Goal: Information Seeking & Learning: Learn about a topic

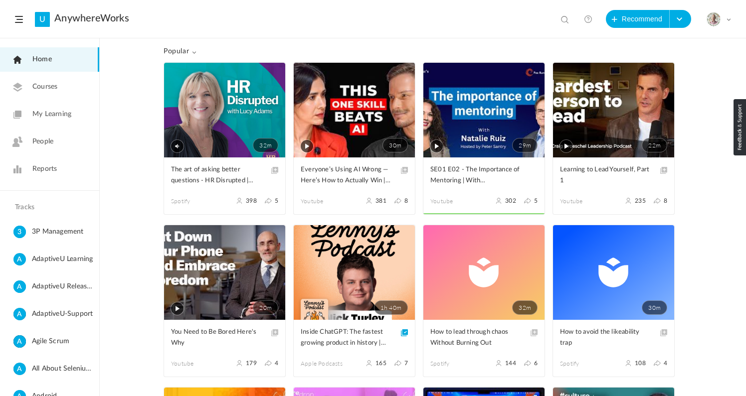
click at [50, 118] on span "My Learning" at bounding box center [51, 114] width 39 height 10
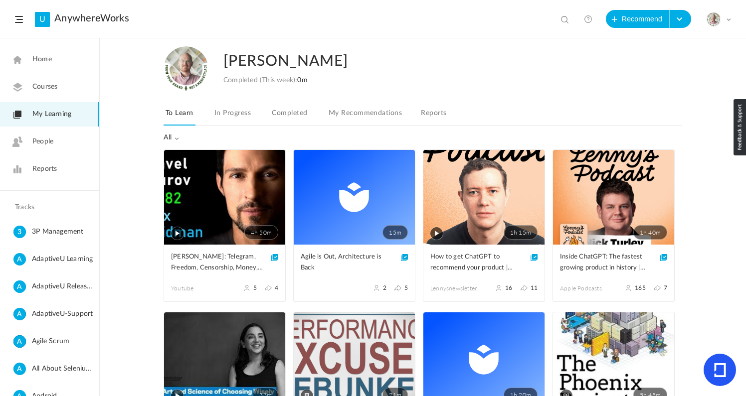
click at [183, 194] on link "4h 50m" at bounding box center [224, 197] width 121 height 95
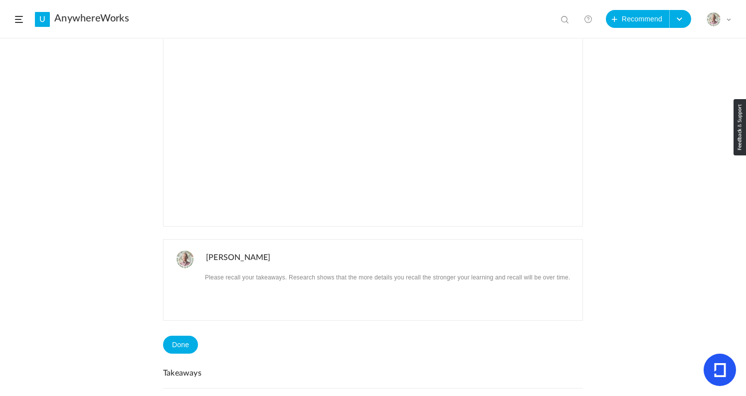
scroll to position [336, 0]
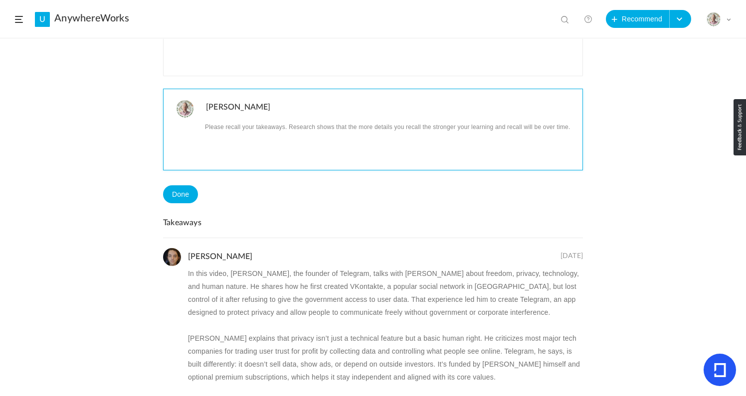
click at [222, 133] on p at bounding box center [390, 126] width 369 height 13
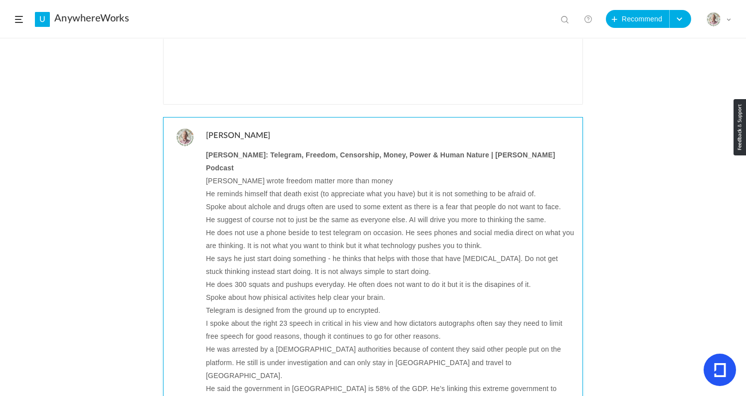
scroll to position [299, 0]
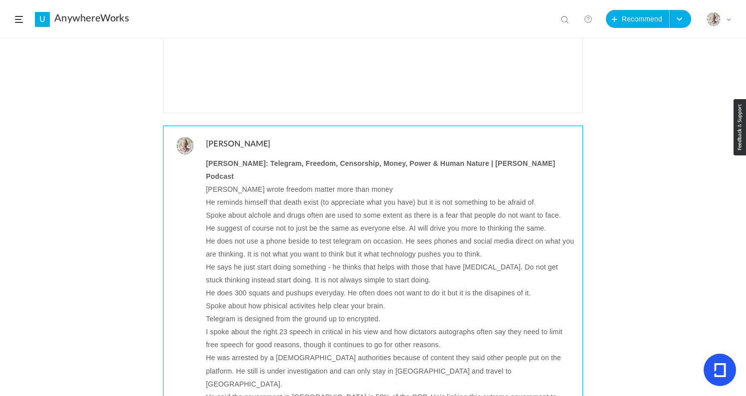
click at [221, 183] on p "[PERSON_NAME] wrote freedom matter more than money" at bounding box center [390, 189] width 369 height 13
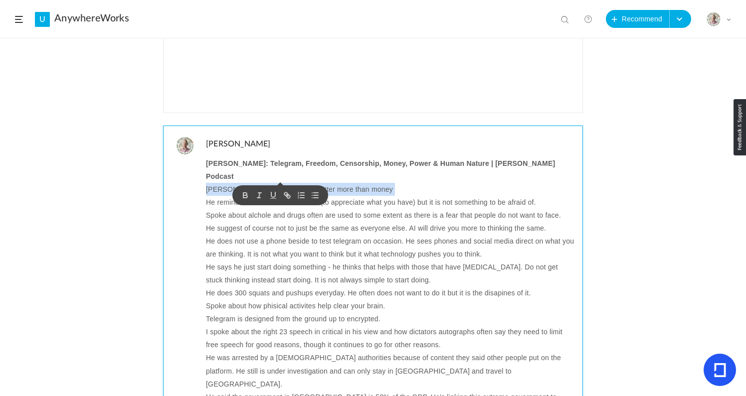
copy p "[PERSON_NAME] wrote freedom matter more than money"
click at [355, 183] on p "[PERSON_NAME] wrote freedom matter more than money" at bounding box center [390, 189] width 369 height 13
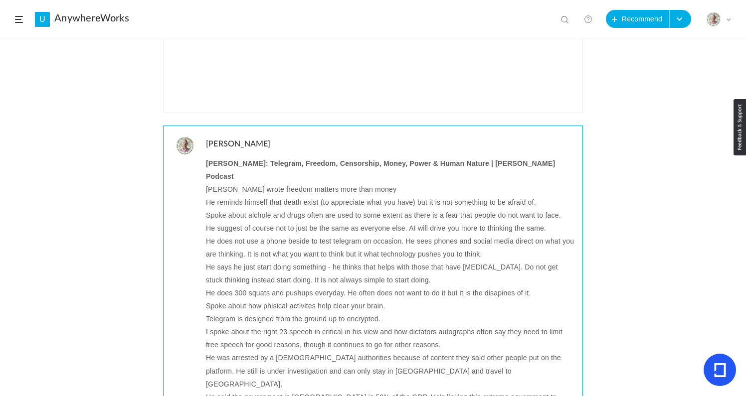
click at [247, 196] on p "He reminds himself that death exist (to appreciate what you have) but it is not…" at bounding box center [390, 202] width 369 height 13
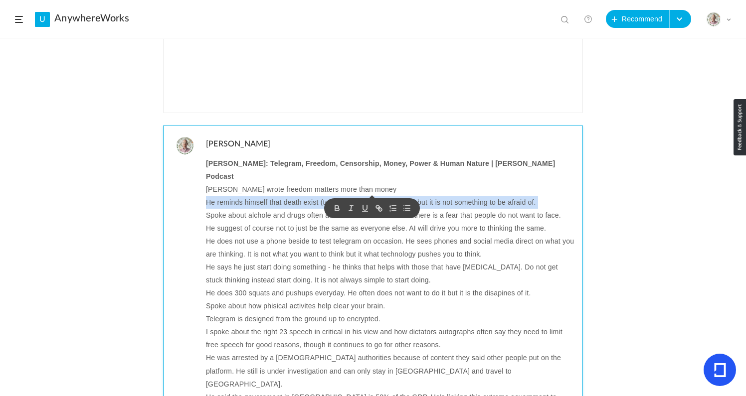
copy p "He reminds himself that death exist (to appreciate what you have) but it is not…"
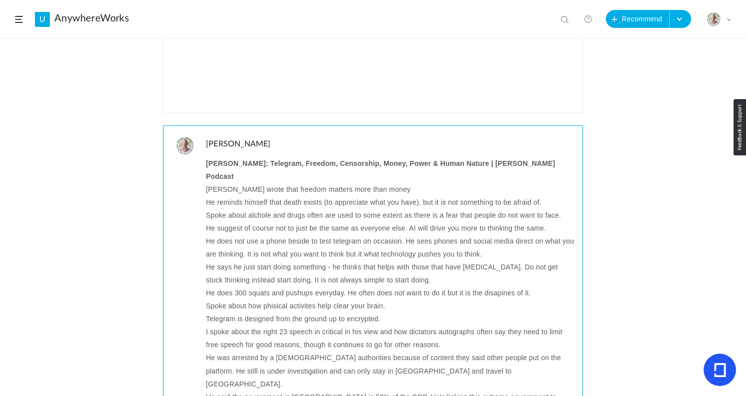
click at [326, 209] on p "Spoke about alchole and drugs often are used to some extent as there is a fear …" at bounding box center [390, 215] width 369 height 13
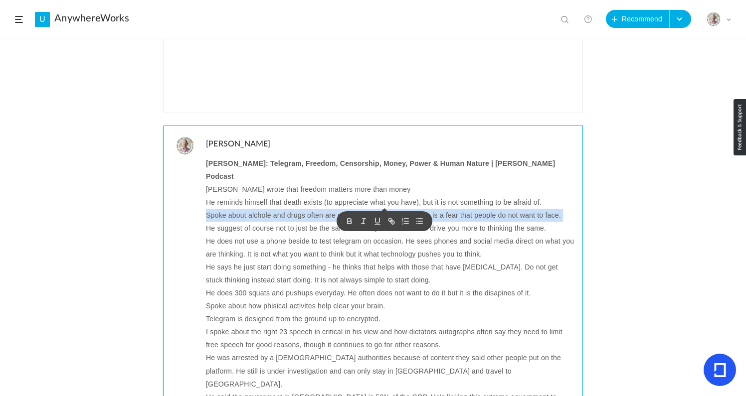
copy p "Spoke about alchole and drugs often are used to some extent as there is a fear …"
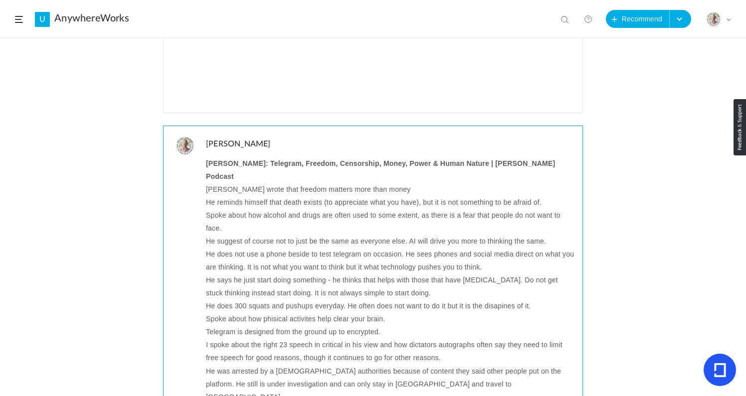
click at [295, 235] on p "He suggest of course not to just be the same as everyone else. AI will drive yo…" at bounding box center [390, 241] width 369 height 13
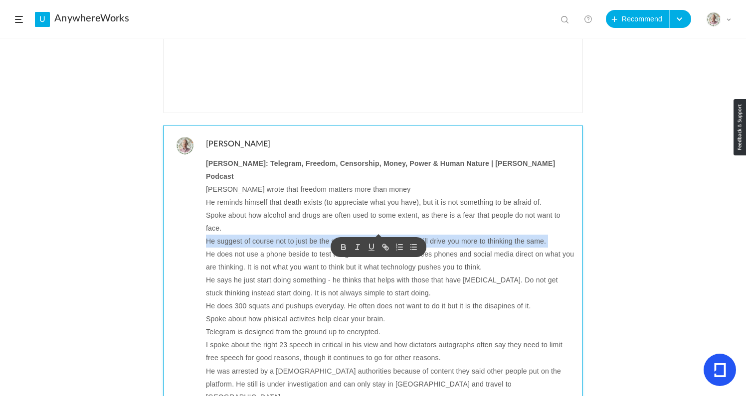
copy p "He suggest of course not to just be the same as everyone else. AI will drive yo…"
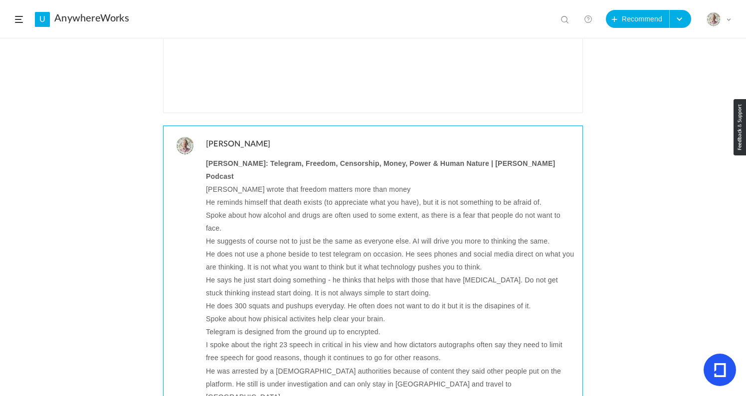
click at [249, 235] on p "He suggests of course not to just be the same as everyone else. AI will drive y…" at bounding box center [390, 241] width 369 height 13
click at [254, 248] on p "He does not use a phone beside to test telegram on occasion. He sees phones and…" at bounding box center [390, 261] width 369 height 26
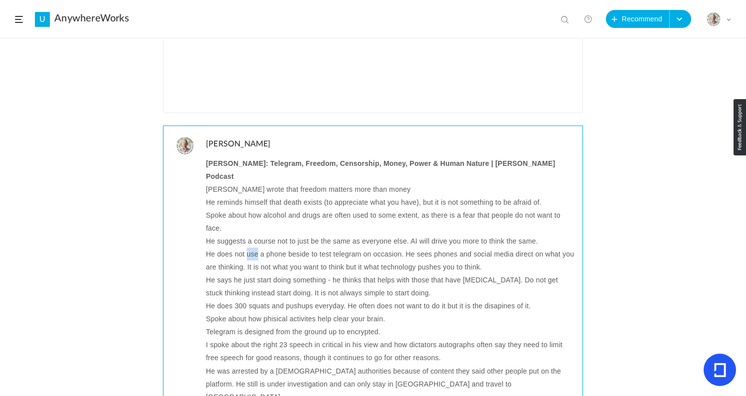
click at [254, 248] on p "He does not use a phone beside to test telegram on occasion. He sees phones and…" at bounding box center [390, 261] width 369 height 26
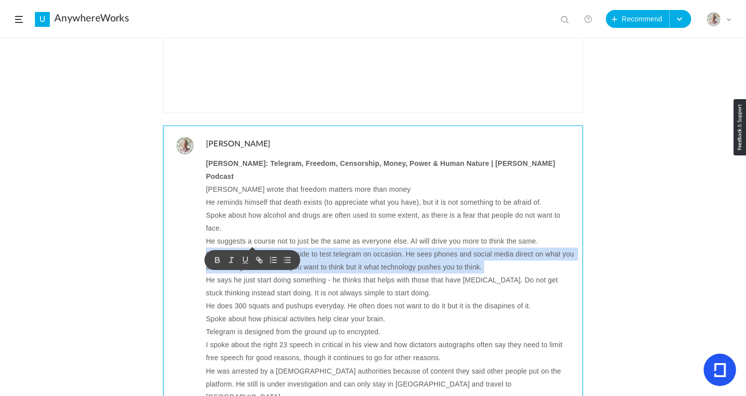
click at [254, 248] on p "He does not use a phone beside to test telegram on occasion. He sees phones and…" at bounding box center [390, 261] width 369 height 26
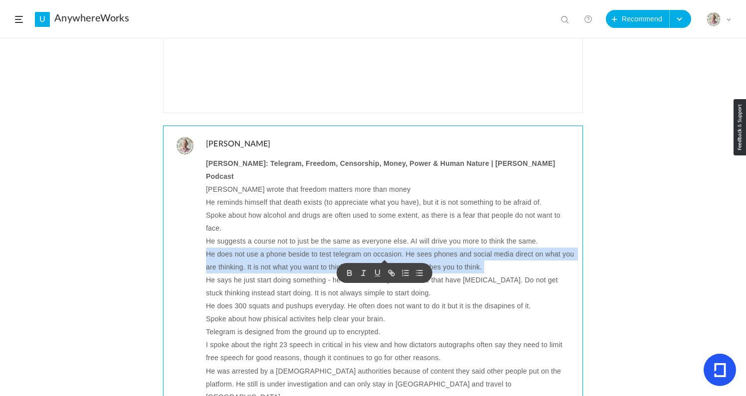
copy p "He does not use a phone beside to test telegram on occasion. He sees phones and…"
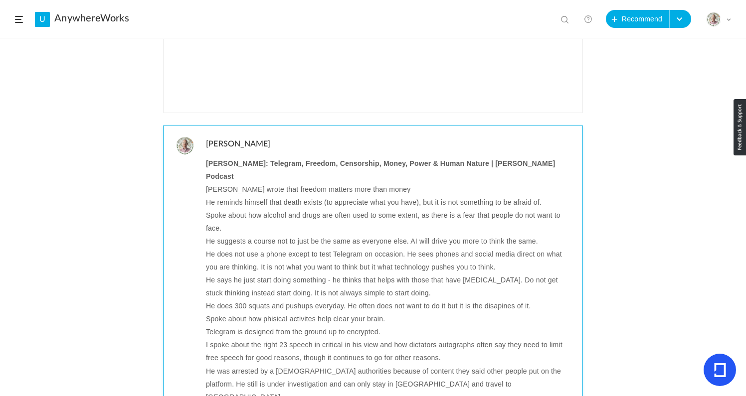
click at [517, 248] on p "He does not use a phone except to test Telegram on occasion. He sees phones and…" at bounding box center [390, 261] width 369 height 26
click at [563, 248] on p "He does not use a phone except to test Telegram on occasion. He sees phones and…" at bounding box center [390, 261] width 369 height 26
click at [512, 248] on p "He does not use a phone except to test Telegram on occasion. He sees phones and…" at bounding box center [390, 261] width 369 height 26
click at [222, 256] on p "He does not use a phone except to test Telegram on occasion. He sees phones and…" at bounding box center [390, 261] width 369 height 26
click at [231, 255] on p "He does not use a phone except to test Telegram on occasion. He sees phones and…" at bounding box center [390, 261] width 369 height 26
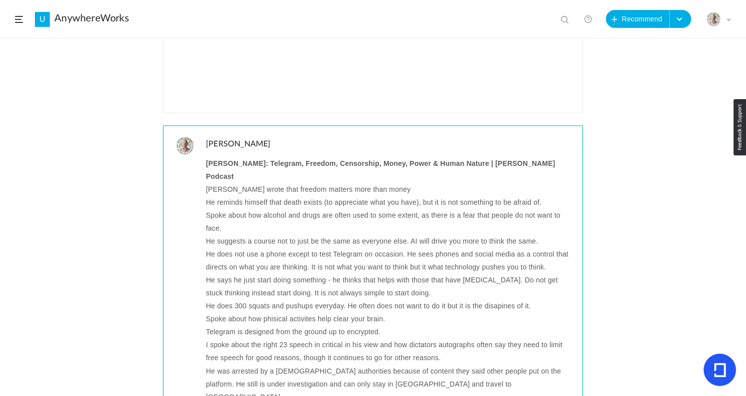
click at [231, 255] on p "He does not use a phone except to test Telegram on occasion. He sees phones and…" at bounding box center [390, 261] width 369 height 26
click at [362, 274] on p "He says he just start doing something - he thinks that helps with those that ha…" at bounding box center [390, 287] width 369 height 26
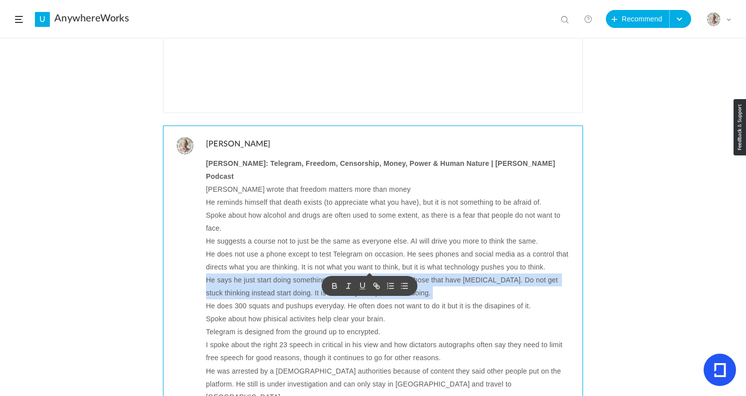
click at [362, 274] on p "He says he just start doing something - he thinks that helps with those that ha…" at bounding box center [390, 287] width 369 height 26
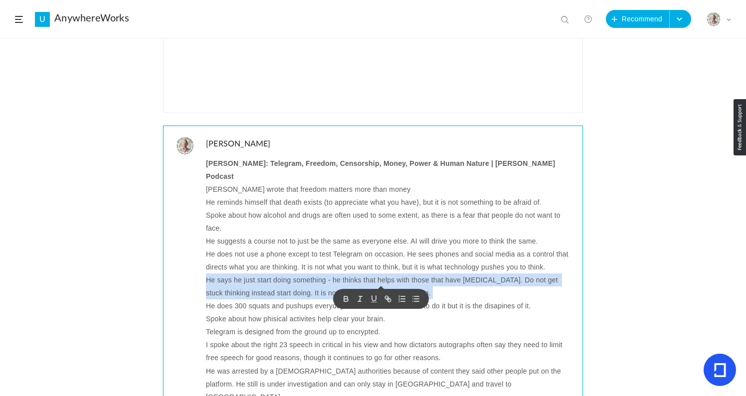
copy p "He says he just start doing something - he thinks that helps with those that ha…"
click at [266, 274] on p "He says he just start doing something - he thinks that helps with those that ha…" at bounding box center [390, 287] width 369 height 26
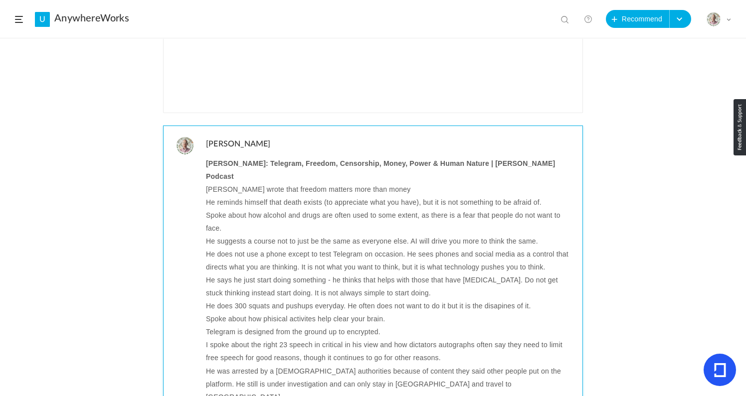
click at [273, 274] on p "He says he just start doing something - he thinks that helps with those that ha…" at bounding box center [390, 287] width 369 height 26
click at [244, 300] on p "He does 300 squats and pushups everyday. He often does not want to do it but it…" at bounding box center [390, 306] width 369 height 13
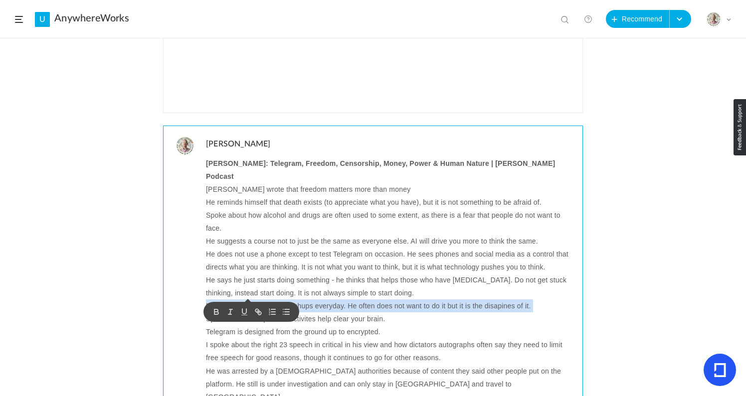
click at [244, 300] on p "He does 300 squats and pushups everyday. He often does not want to do it but it…" at bounding box center [390, 306] width 369 height 13
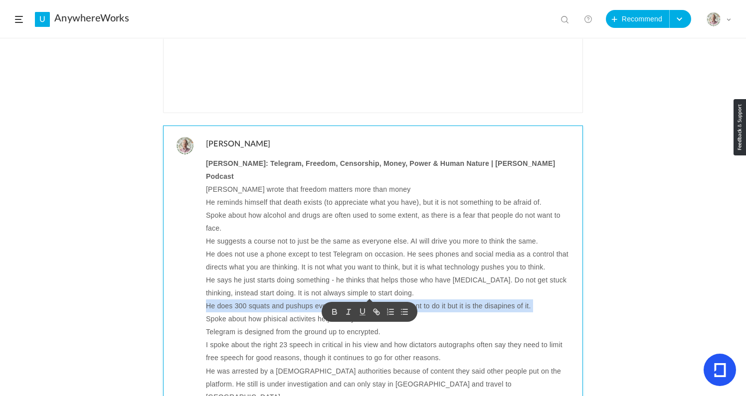
copy p "He does 300 squats and pushups everyday. He often does not want to do it but it…"
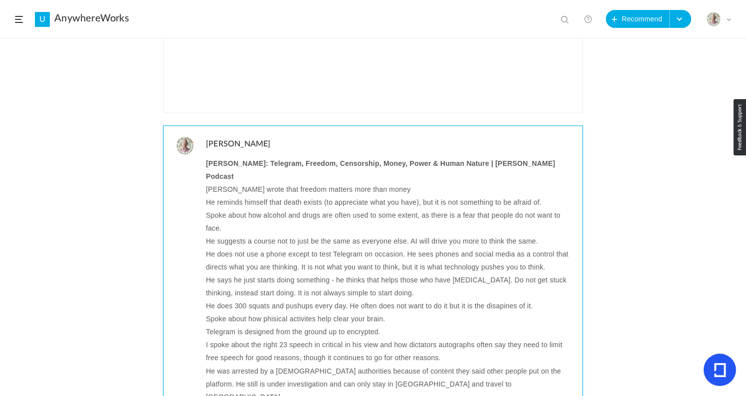
click at [495, 300] on p "He does 300 squats and pushups every day. He often does not want to do it but i…" at bounding box center [390, 306] width 369 height 13
click at [231, 313] on p "Spoke about how phisical activites help clear your brain." at bounding box center [390, 319] width 369 height 13
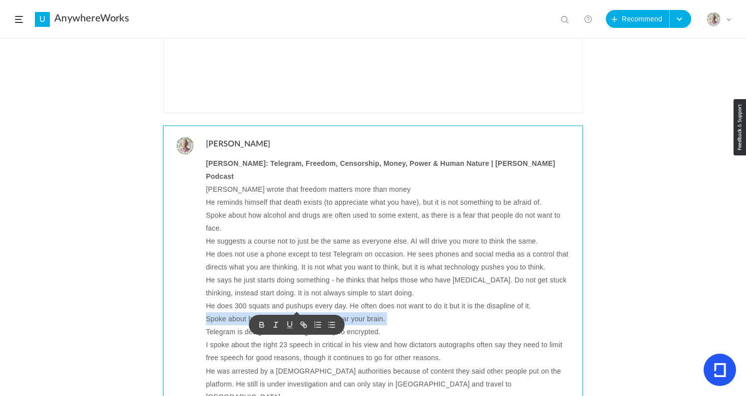
copy p "Spoke about how phisical activites help clear your brain."
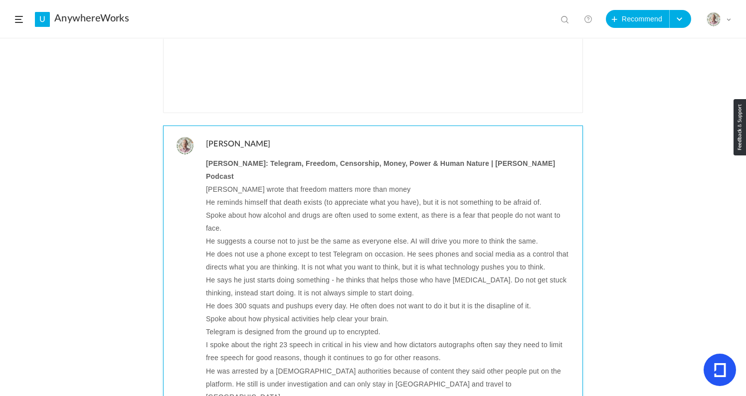
click at [305, 326] on p "Telegram is designed from the ground up to encrypted." at bounding box center [390, 332] width 369 height 13
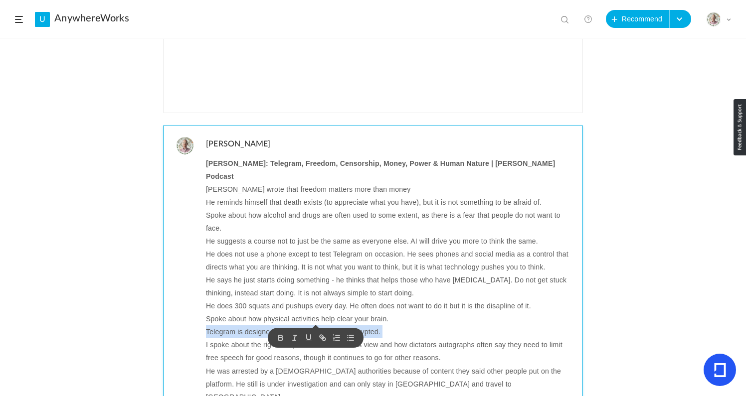
click at [305, 326] on p "Telegram is designed from the ground up to encrypted." at bounding box center [390, 332] width 369 height 13
copy p "Telegram is designed from the ground up to encrypted."
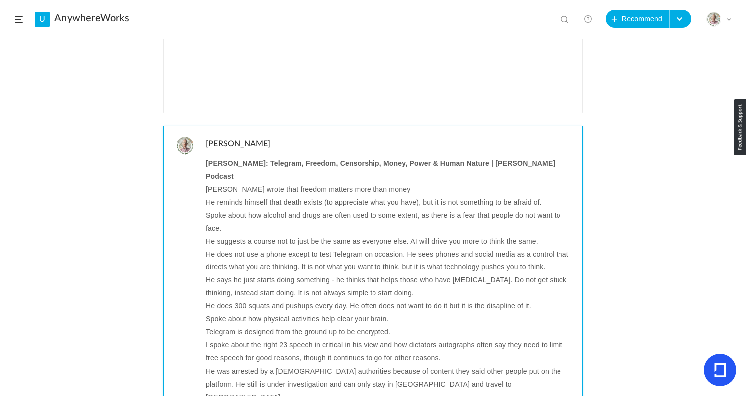
click at [315, 339] on p "I spoke about the right 23 speech in critical in his view and how dictators aut…" at bounding box center [390, 352] width 369 height 26
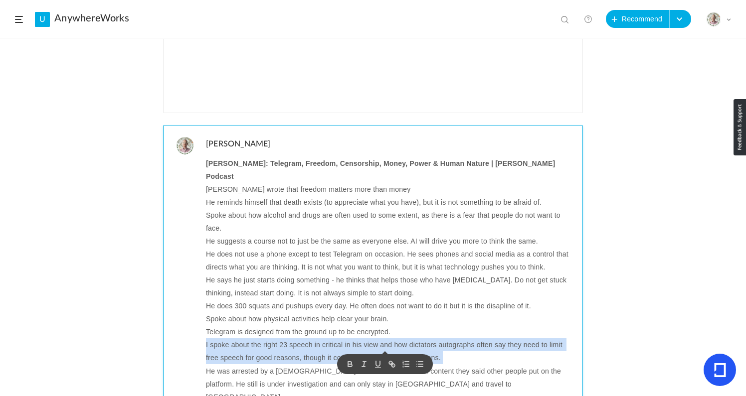
copy p "I spoke about the right 23 speech in critical in his view and how dictators aut…"
click at [211, 339] on p "I spoke about the right 23 speech in critical in his view and how dictators aut…" at bounding box center [390, 352] width 369 height 26
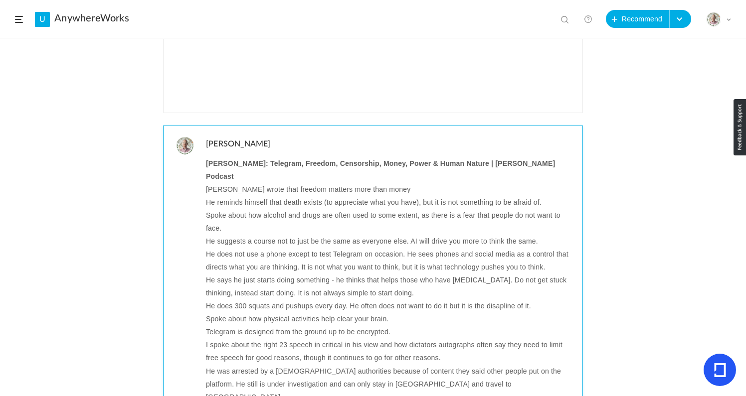
click at [206, 339] on p "I spoke about the right 23 speech in critical in his view and how dictators aut…" at bounding box center [390, 352] width 369 height 26
click at [289, 339] on p "He spoke about the right 23 speech in critical in his view and how dictators au…" at bounding box center [390, 352] width 369 height 26
click at [455, 339] on p "He spoke about the right to free speech in critical in his view and how dictato…" at bounding box center [390, 352] width 369 height 26
click at [492, 339] on p "He spoke about the right to free speech in critical in his view and how dictato…" at bounding box center [390, 352] width 369 height 26
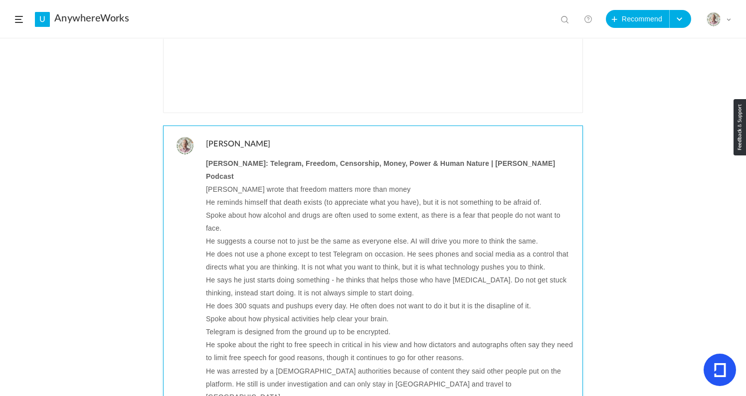
click at [492, 339] on p "He spoke about the right to free speech in critical in his view and how dictato…" at bounding box center [390, 352] width 369 height 26
click at [330, 365] on p "He was arrested by a [DEMOGRAPHIC_DATA] authorities because of content they sai…" at bounding box center [390, 384] width 369 height 39
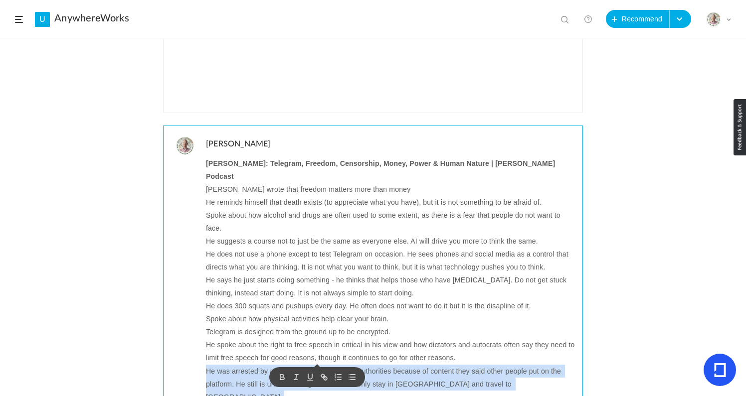
click at [330, 365] on p "He was arrested by a [DEMOGRAPHIC_DATA] authorities because of content they sai…" at bounding box center [390, 384] width 369 height 39
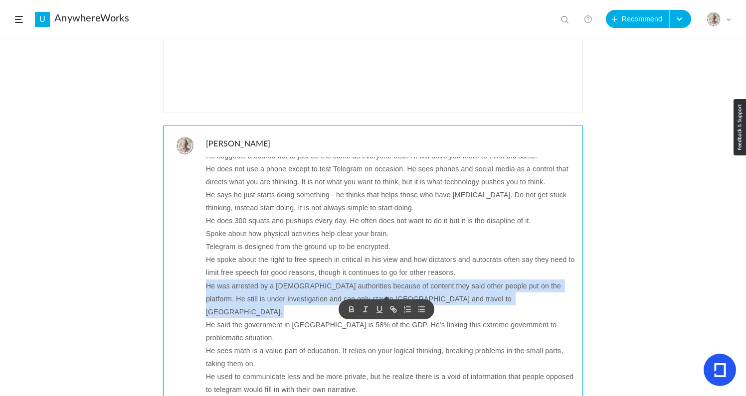
scroll to position [105, 0]
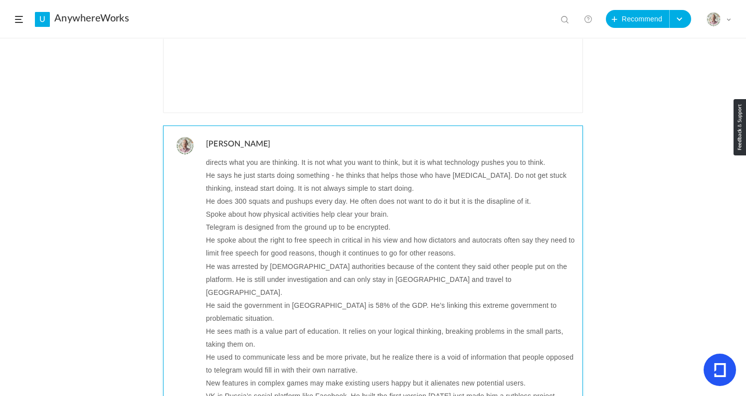
click at [271, 299] on p "He said the government in [GEOGRAPHIC_DATA] is 58% of the GDP. He’s linking thi…" at bounding box center [390, 312] width 369 height 26
click at [226, 325] on p "He sees math is a value part of education. It relies on your logical thinking, …" at bounding box center [390, 338] width 369 height 26
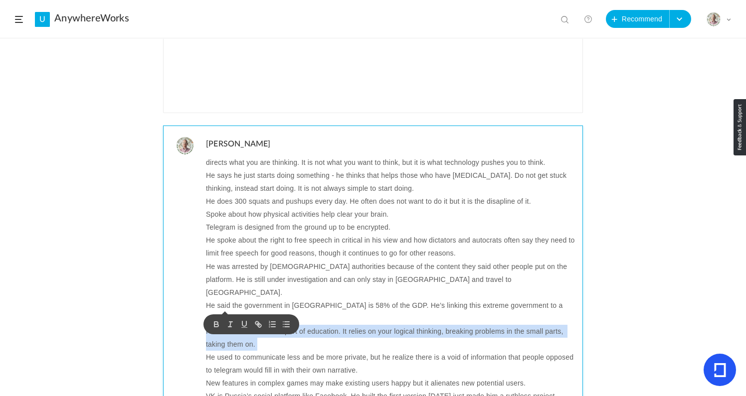
click at [226, 325] on p "He sees math is a value part of education. It relies on your logical thinking, …" at bounding box center [390, 338] width 369 height 26
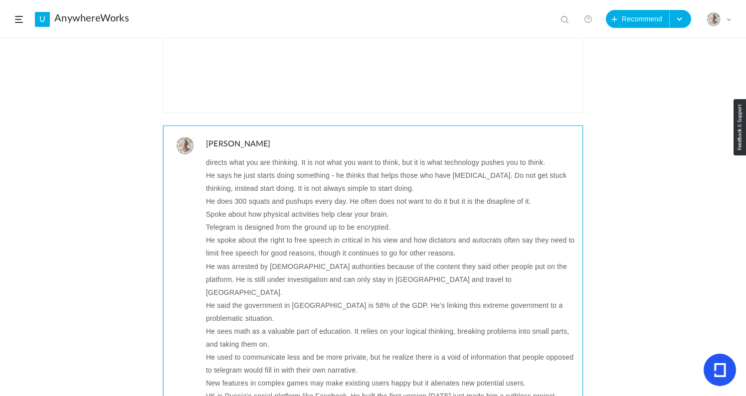
click at [247, 351] on p "He used to communicate less and be more private, but he realize there is a void…" at bounding box center [390, 364] width 369 height 26
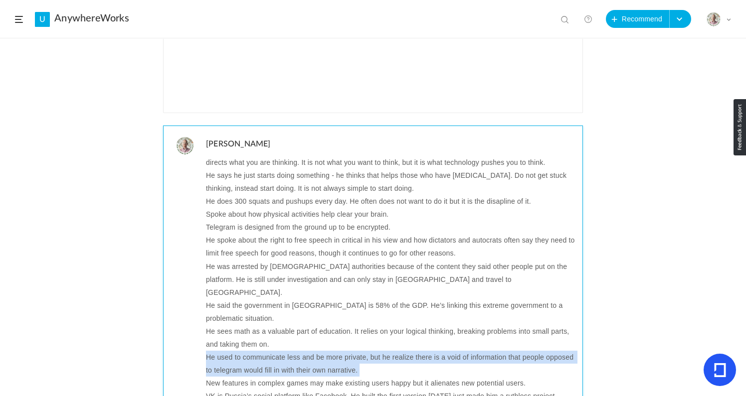
click at [247, 351] on p "He used to communicate less and be more private, but he realize there is a void…" at bounding box center [390, 364] width 369 height 26
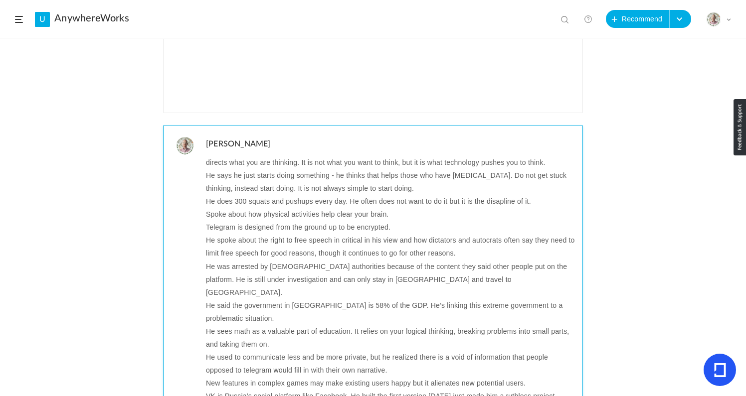
click at [308, 377] on p "New features in complex games may make existing users happy but it alienates ne…" at bounding box center [390, 383] width 369 height 13
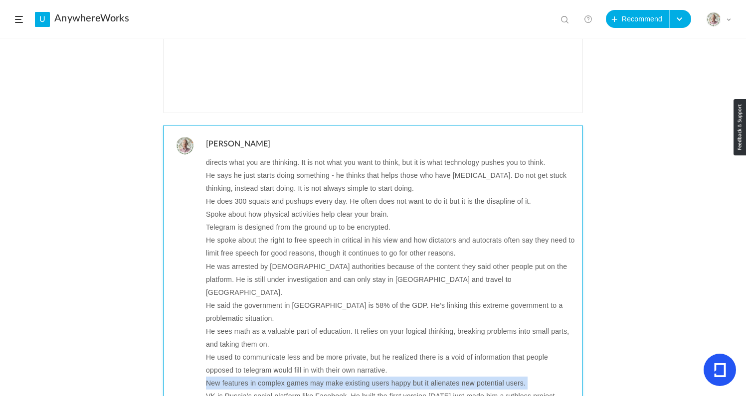
click at [308, 377] on p "New features in complex games may make existing users happy but it alienates ne…" at bounding box center [390, 383] width 369 height 13
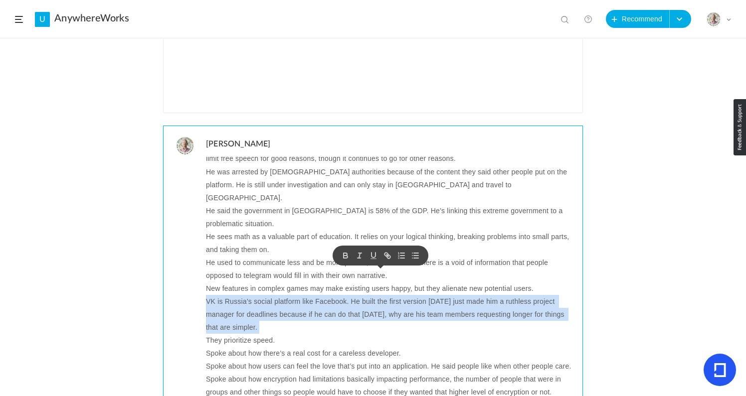
scroll to position [200, 0]
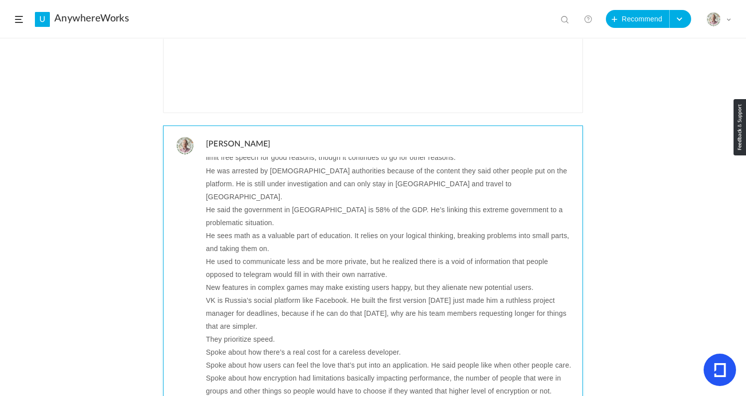
click at [239, 333] on p "They prioritize speed." at bounding box center [390, 339] width 369 height 13
click at [322, 346] on p "Spoke about how there’s a real cost for a careless developer." at bounding box center [390, 352] width 369 height 13
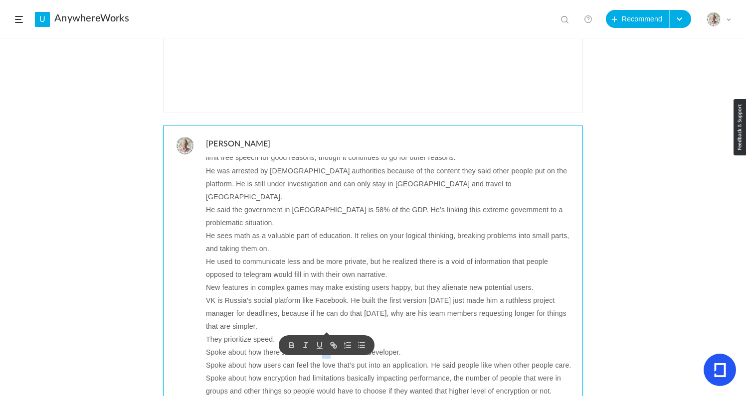
click at [322, 346] on p "Spoke about how there’s a real cost for a careless developer." at bounding box center [390, 352] width 369 height 13
click at [283, 333] on p "They prioritize speed." at bounding box center [390, 339] width 369 height 13
click at [317, 346] on p "Spoke about how there’s a real cost for a careless developer." at bounding box center [390, 352] width 369 height 13
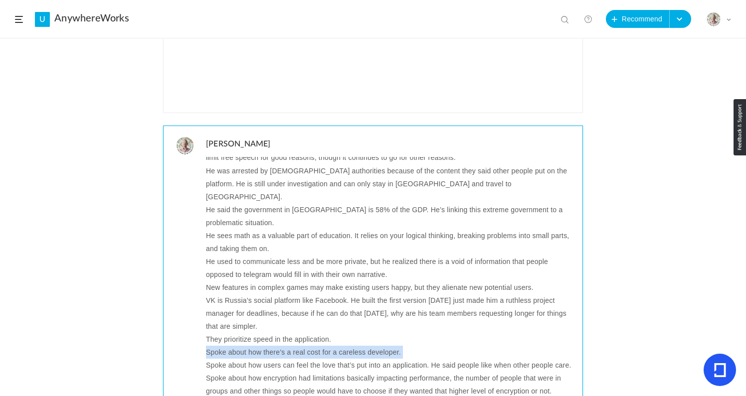
click at [317, 346] on p "Spoke about how there’s a real cost for a careless developer." at bounding box center [390, 352] width 369 height 13
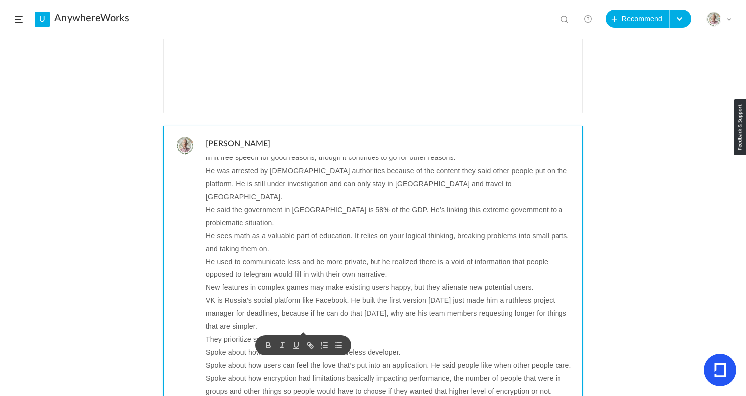
click at [403, 359] on p "Spoke about how users can feel the love that’s put into an application. He said…" at bounding box center [390, 365] width 369 height 13
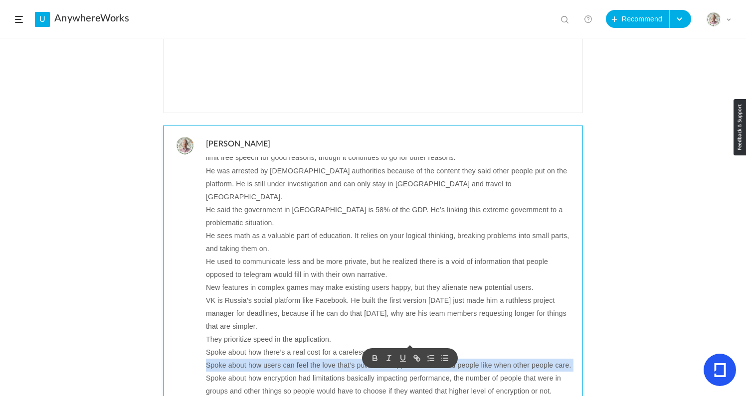
click at [403, 359] on p "Spoke about how users can feel the love that’s put into an application. He said…" at bounding box center [390, 365] width 369 height 13
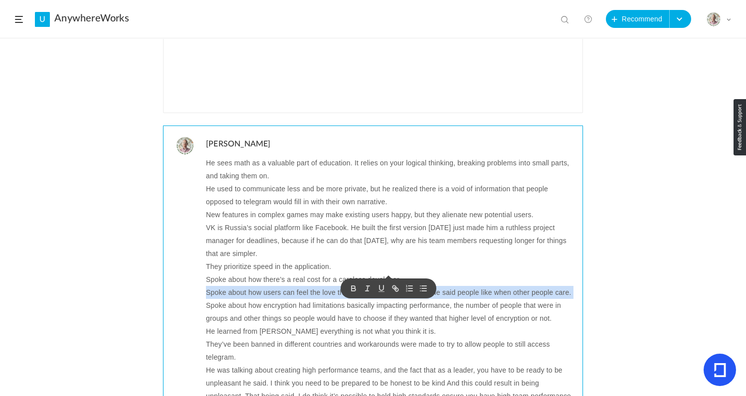
scroll to position [276, 0]
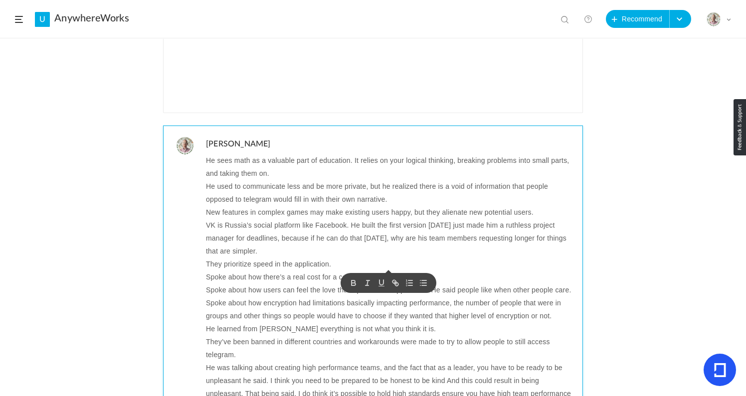
click at [489, 297] on p "Spoke about how encryption had limitations basically impacting performance, the…" at bounding box center [390, 310] width 369 height 26
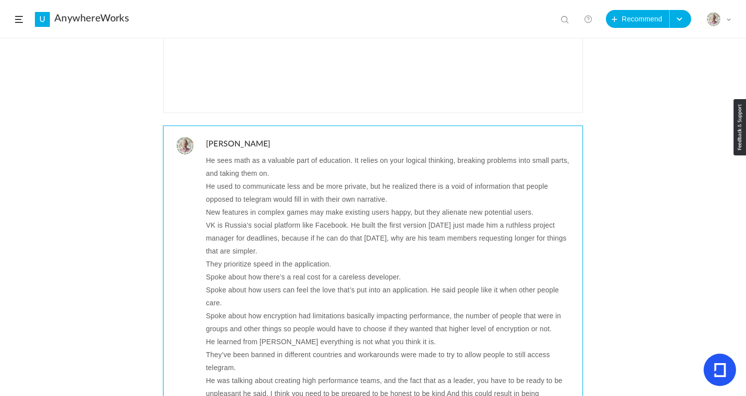
click at [388, 310] on p "Spoke about how encryption had limitations basically impacting performance, the…" at bounding box center [390, 323] width 369 height 26
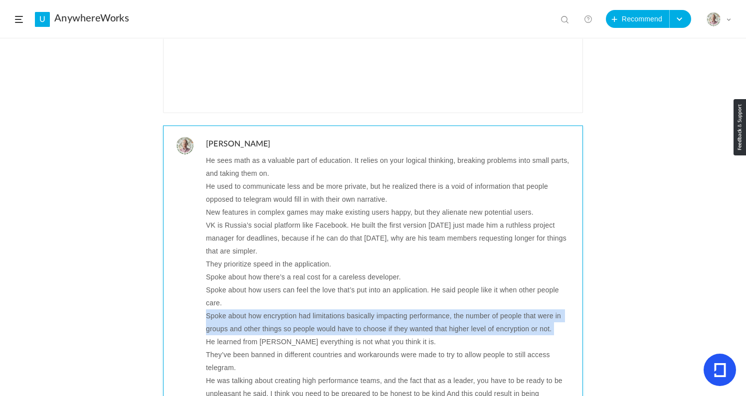
click at [388, 310] on p "Spoke about how encryption had limitations basically impacting performance, the…" at bounding box center [390, 323] width 369 height 26
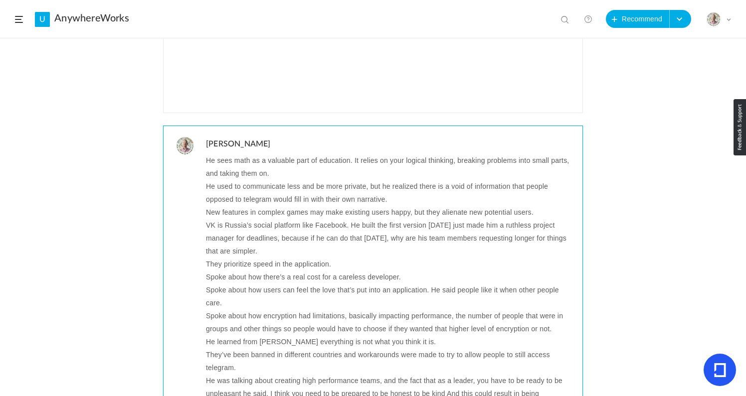
click at [248, 336] on p "He learned from [PERSON_NAME] everything is not what you think it is." at bounding box center [390, 342] width 369 height 13
click at [366, 349] on p "They’ve been banned in different countries and workarounds were made to try to …" at bounding box center [390, 362] width 369 height 26
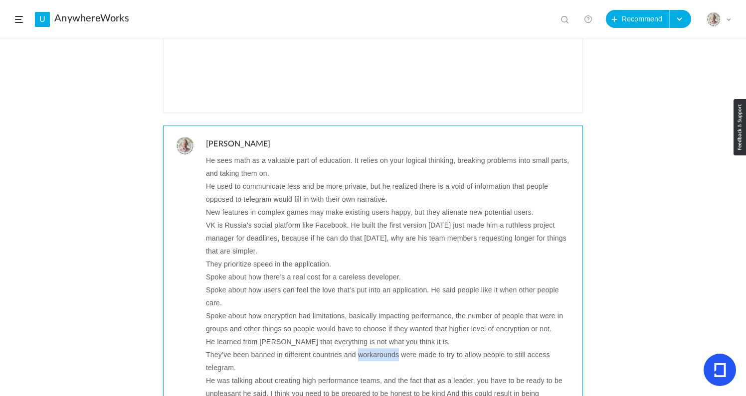
click at [366, 349] on p "They’ve been banned in different countries and workarounds were made to try to …" at bounding box center [390, 362] width 369 height 26
click at [258, 374] on p "He was talking about creating high performance teams, and the fact that as a le…" at bounding box center [390, 400] width 369 height 52
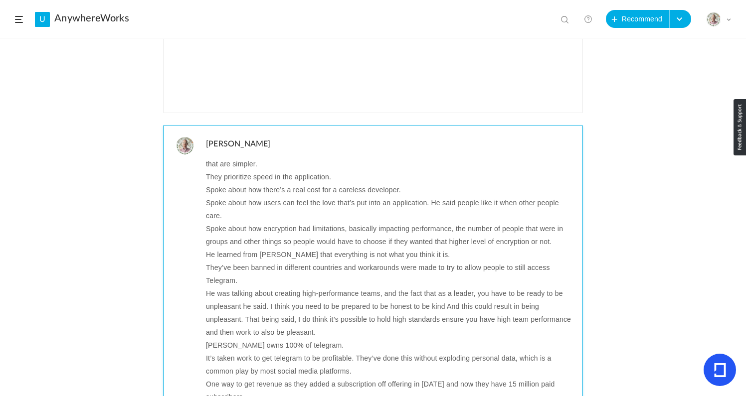
scroll to position [366, 0]
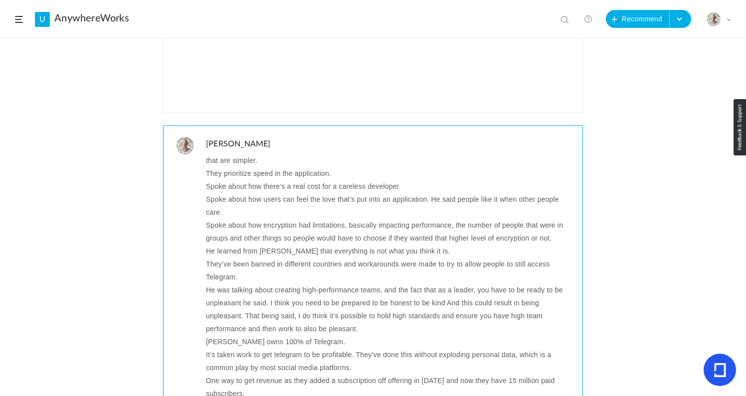
click at [228, 349] on p "It’s taken work to get telegram to be profitable. They’ve done this without exp…" at bounding box center [390, 362] width 369 height 26
click at [254, 374] on p "One way to get revenue as they added a subscription off offering in [DATE] and …" at bounding box center [390, 387] width 369 height 26
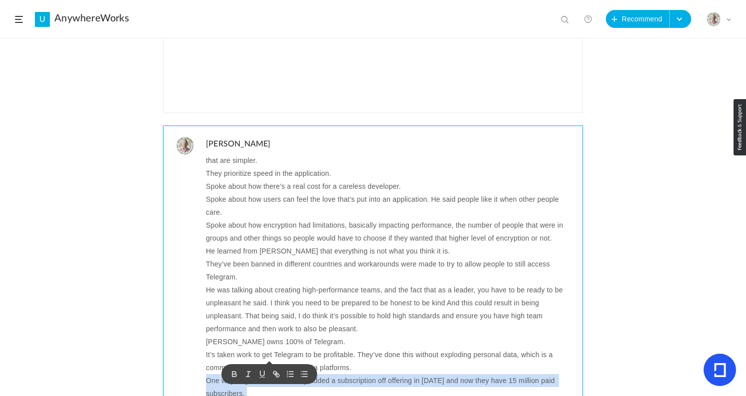
click at [254, 374] on p "One way to get revenue as they added a subscription off offering in [DATE] and …" at bounding box center [390, 387] width 369 height 26
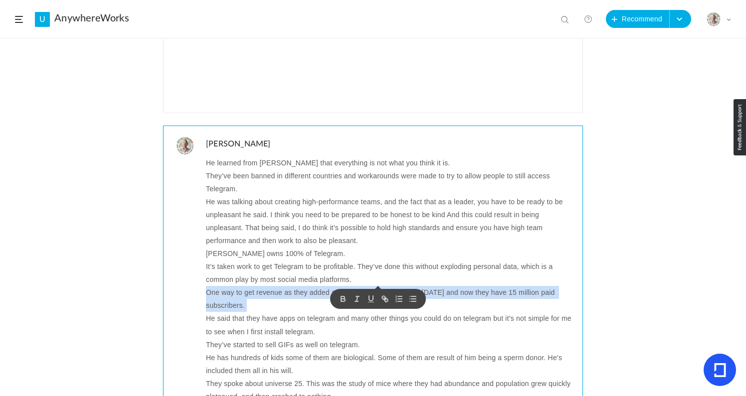
scroll to position [457, 0]
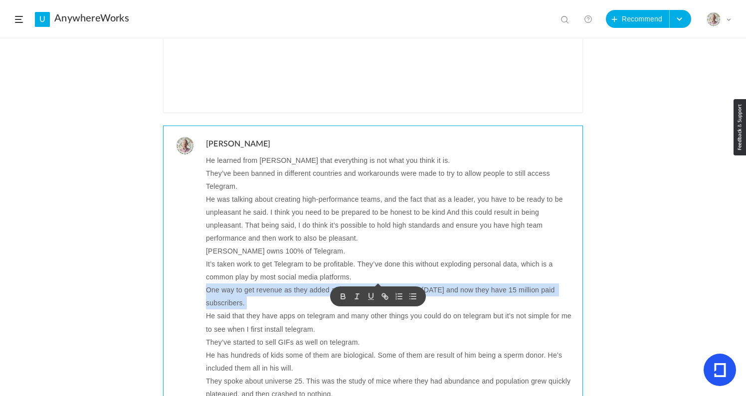
click at [379, 284] on p "One way to get revenue as they added a subscription off offering in [DATE] and …" at bounding box center [390, 297] width 369 height 26
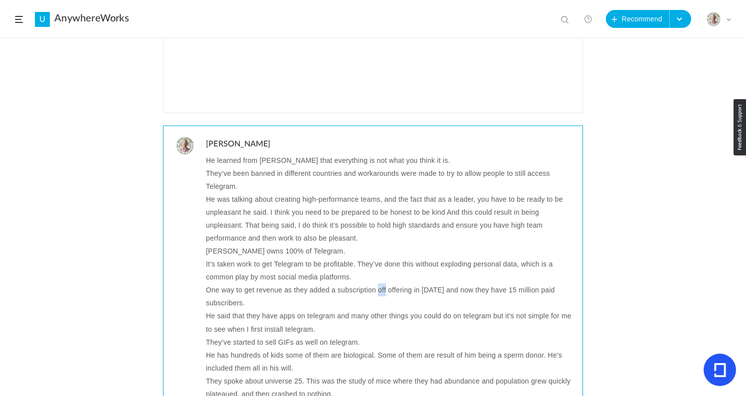
click at [379, 284] on p "One way to get revenue as they added a subscription off offering in [DATE] and …" at bounding box center [390, 297] width 369 height 26
click at [269, 310] on p "He said that they have apps on telegram and many other things you could do on t…" at bounding box center [390, 323] width 369 height 26
click at [236, 336] on p "They’ve started to sell GIFs as well on telegram." at bounding box center [390, 342] width 369 height 13
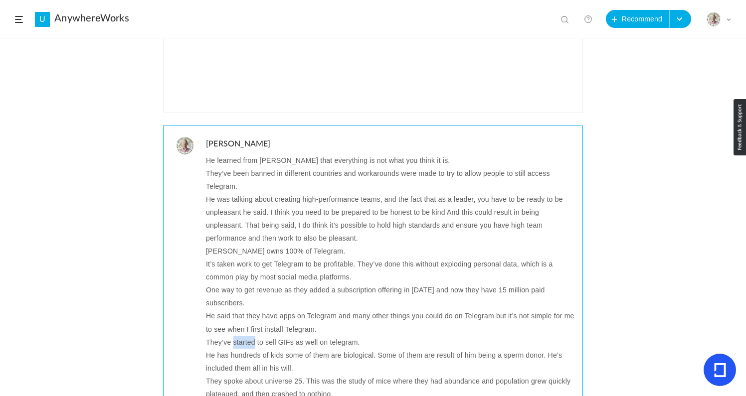
click at [236, 336] on p "They’ve started to sell GIFs as well on telegram." at bounding box center [390, 342] width 369 height 13
click at [223, 349] on p "He has hundreds of kids some of them are biological. Some of them are result of…" at bounding box center [390, 362] width 369 height 26
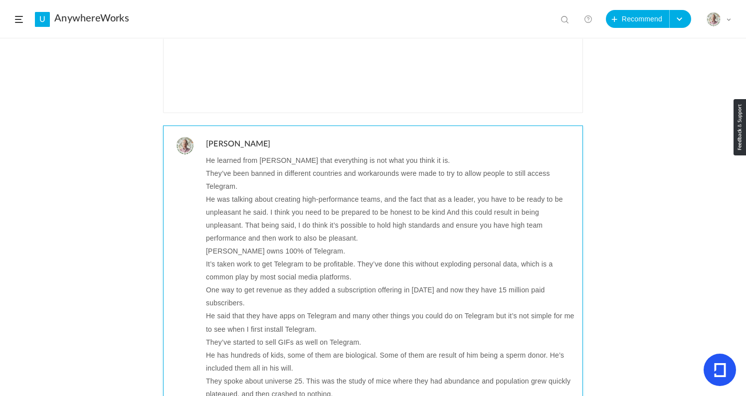
click at [244, 375] on p "They spoke about universe 25. This was the study of mice where they had abundan…" at bounding box center [390, 388] width 369 height 26
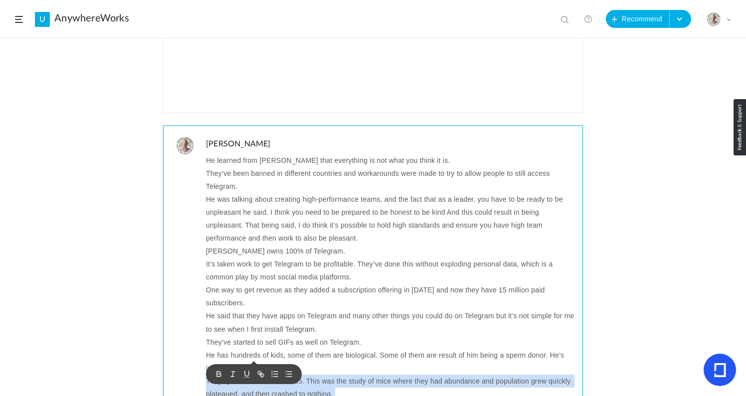
click at [244, 375] on p "They spoke about universe 25. This was the study of mice where they had abundan…" at bounding box center [390, 388] width 369 height 26
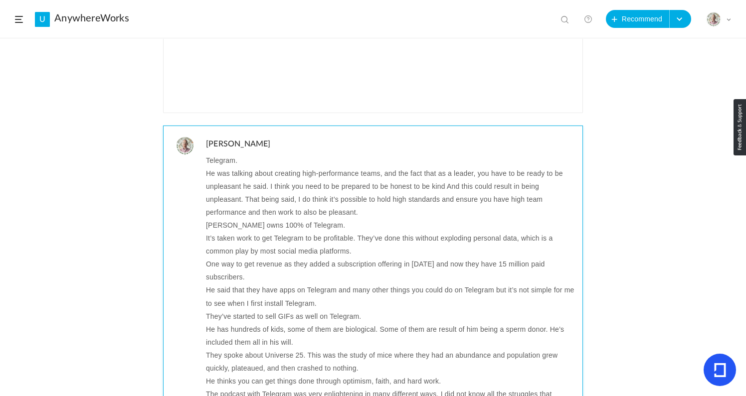
scroll to position [493, 0]
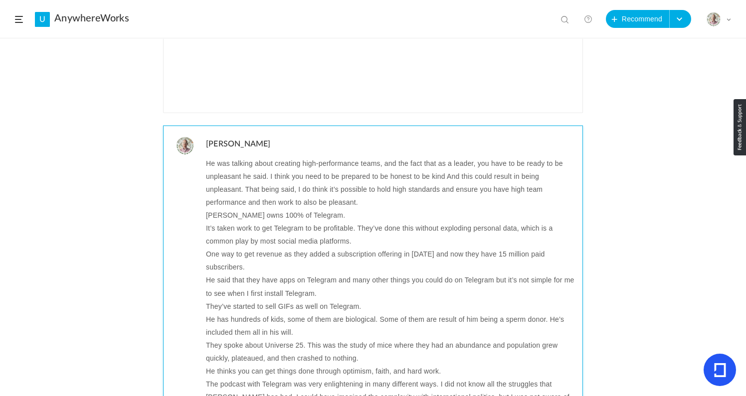
click at [281, 365] on p "He thinks you can get things done through optimism, faith, and hard work." at bounding box center [390, 371] width 369 height 13
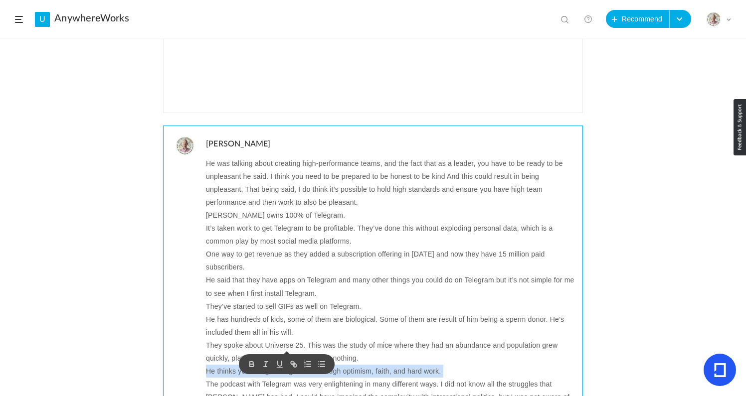
click at [281, 365] on p "He thinks you can get things done through optimism, faith, and hard work." at bounding box center [390, 371] width 369 height 13
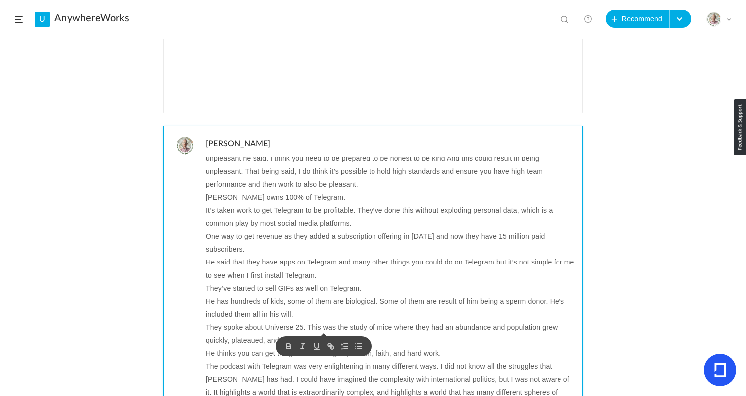
click at [229, 360] on p "The podcast with Telegram was very enlightening in many different ways. I did n…" at bounding box center [390, 392] width 369 height 65
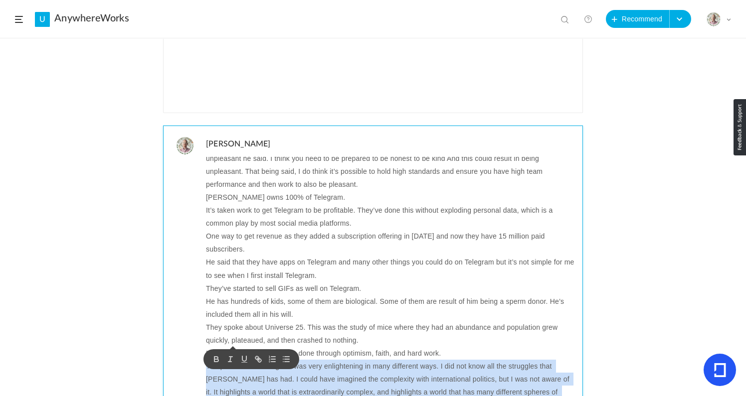
click at [229, 360] on p "The podcast with Telegram was very enlightening in many different ways. I did n…" at bounding box center [390, 392] width 369 height 65
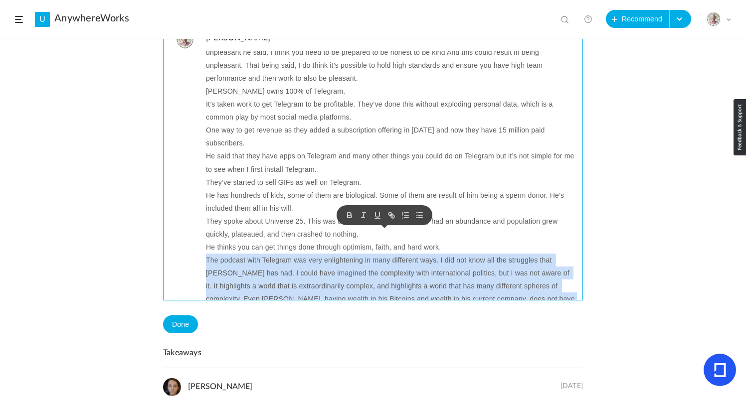
click at [370, 270] on p "The podcast with Telegram was very enlightening in many different ways. I did n…" at bounding box center [390, 286] width 369 height 65
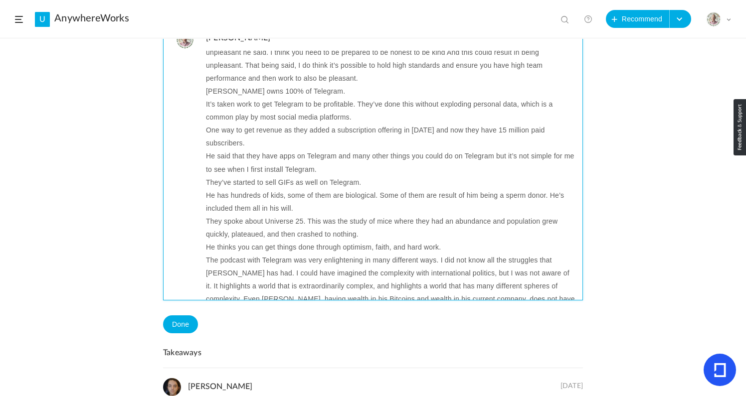
click at [464, 254] on p "The podcast with Telegram was very enlightening in many different ways. I did n…" at bounding box center [390, 286] width 369 height 65
click at [239, 260] on p "The podcast with Telegram was very enlightening in many different ways. I did n…" at bounding box center [390, 286] width 369 height 65
click at [315, 261] on p "The podcast with Telegram was very enlightening in many different ways. I did n…" at bounding box center [390, 286] width 369 height 65
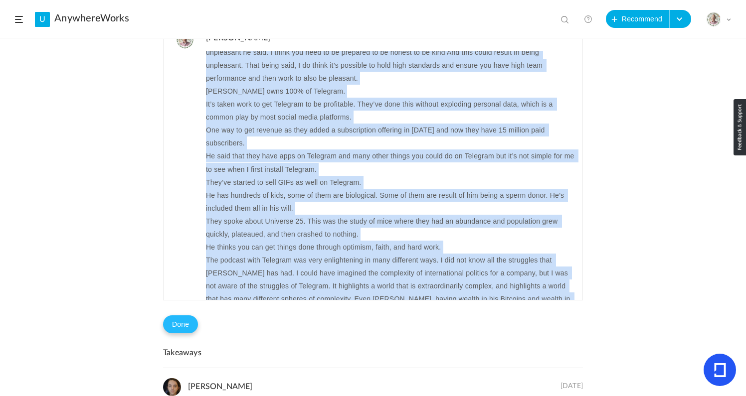
click at [182, 325] on button "Done" at bounding box center [180, 325] width 35 height 18
click at [245, 328] on button "Problem in completion?" at bounding box center [239, 325] width 83 height 17
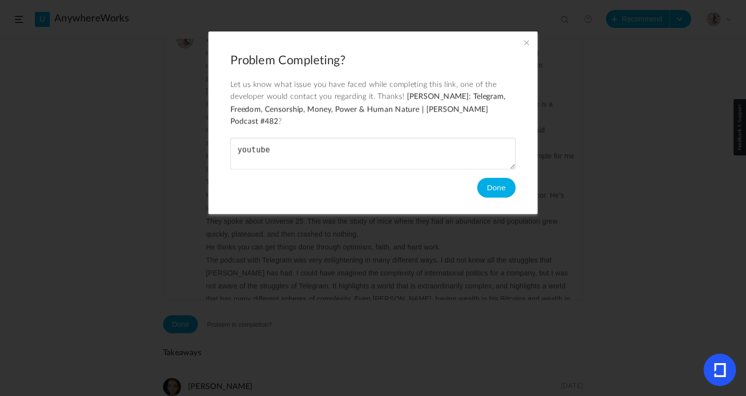
type textarea "youtube"
click at [491, 178] on button "Done" at bounding box center [496, 188] width 38 height 20
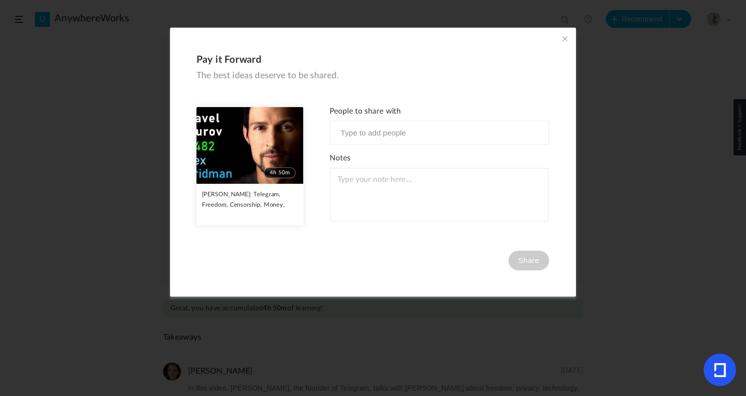
scroll to position [389, 0]
click at [559, 39] on span at bounding box center [564, 38] width 11 height 11
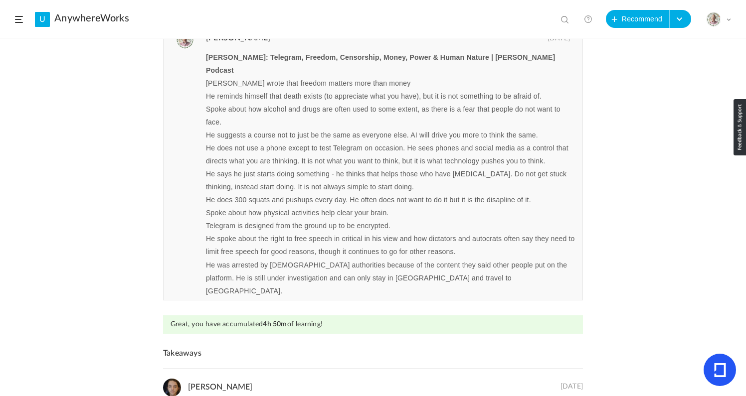
click at [20, 14] on header "U AnywhereWorks View all No results Recommend Create Course My Profile Universi…" at bounding box center [373, 19] width 746 height 38
click at [17, 22] on span at bounding box center [19, 19] width 8 height 7
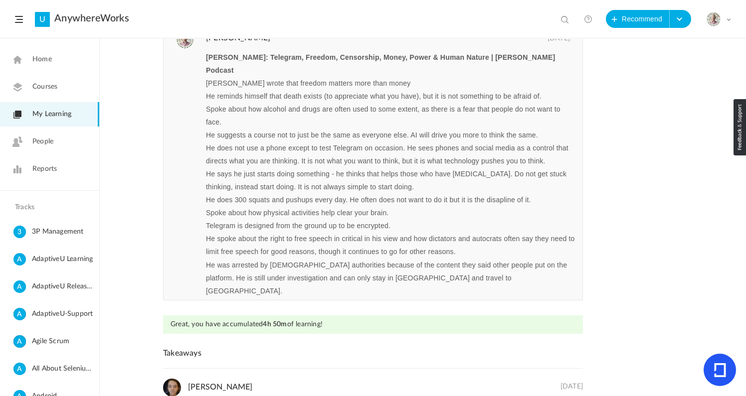
click at [47, 117] on span "My Learning" at bounding box center [51, 114] width 39 height 10
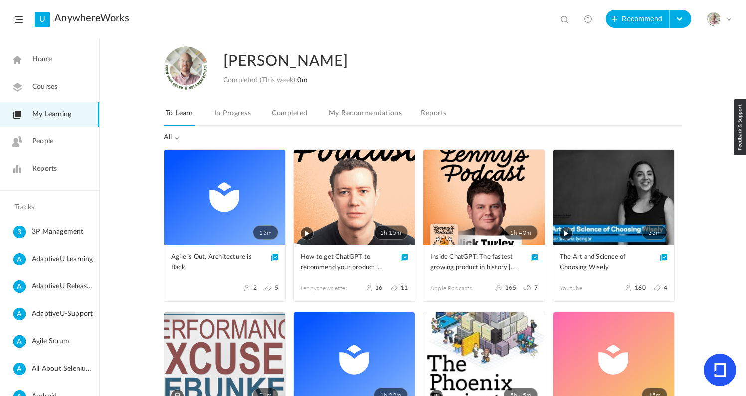
click at [41, 63] on span "Home" at bounding box center [41, 59] width 19 height 10
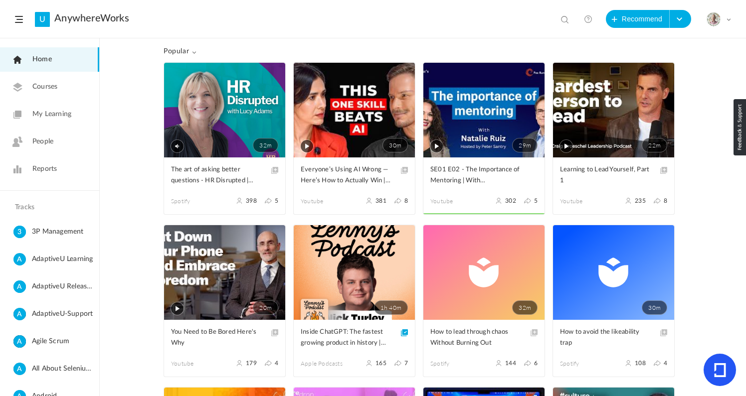
click at [180, 49] on span "Popular" at bounding box center [180, 51] width 33 height 8
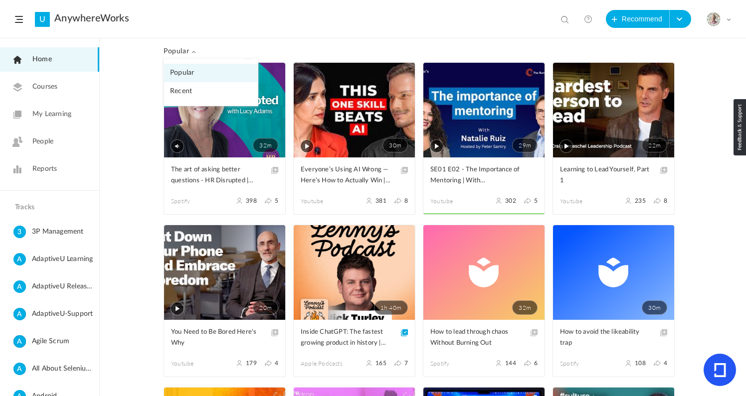
click at [189, 88] on link "Recent" at bounding box center [211, 91] width 94 height 18
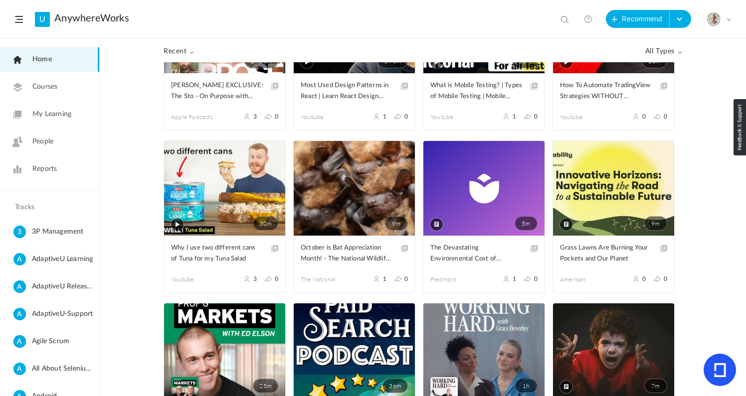
scroll to position [573, 0]
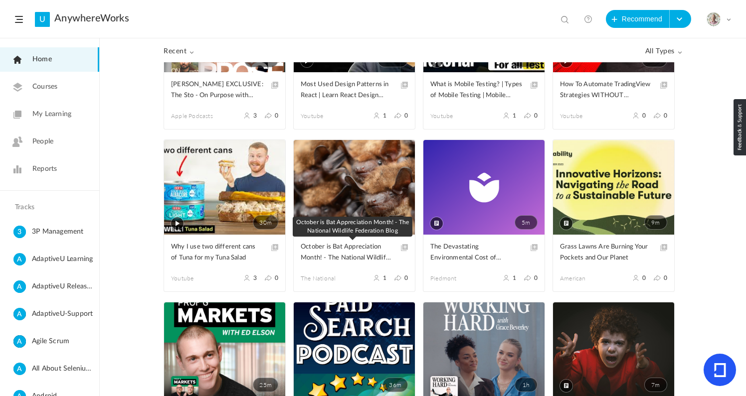
click at [380, 255] on span "October is Bat Appreciation Month! - The National Wildlife Federation Blog" at bounding box center [347, 253] width 92 height 22
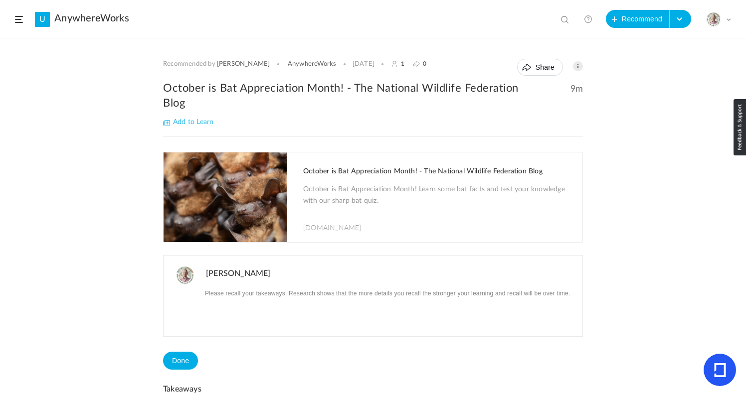
click at [224, 64] on link "[PERSON_NAME]" at bounding box center [243, 64] width 53 height 8
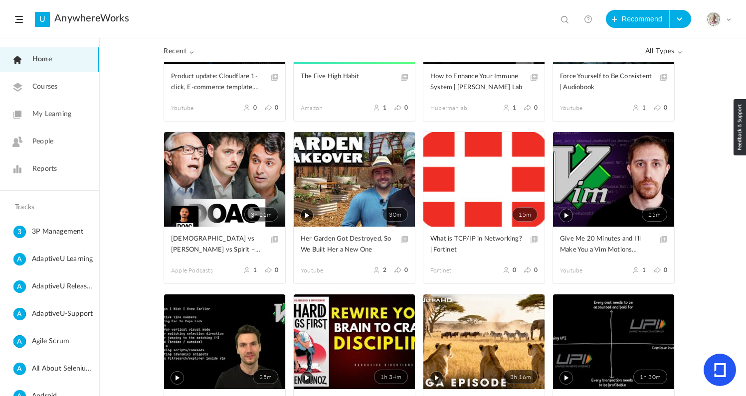
scroll to position [97, 0]
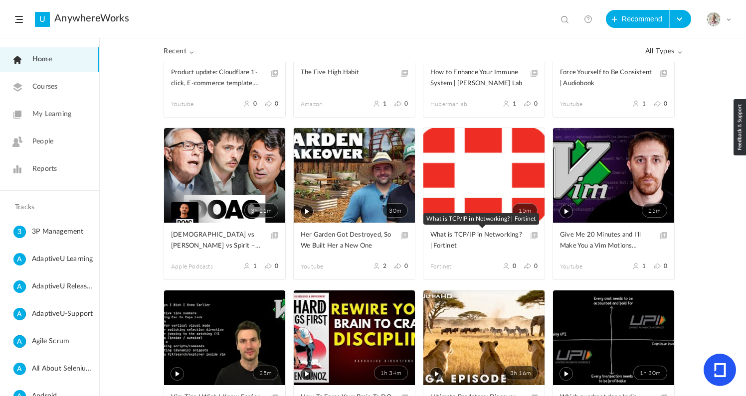
click at [488, 235] on span "What is TCP/IP in Networking? | Fortinet" at bounding box center [476, 241] width 92 height 22
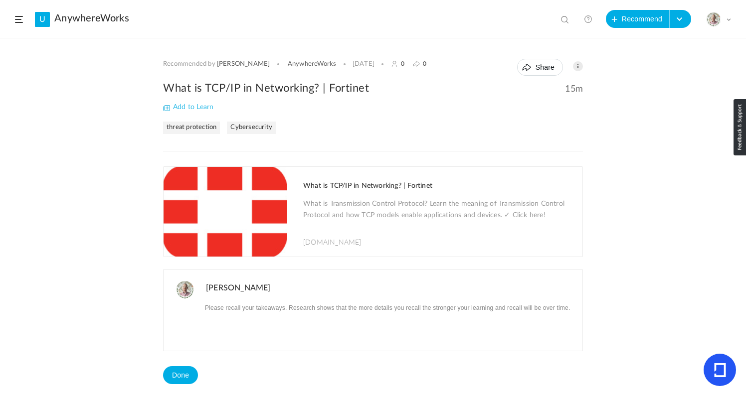
click at [359, 183] on h1 "What is TCP/IP in Networking? | Fortinet" at bounding box center [437, 186] width 269 height 8
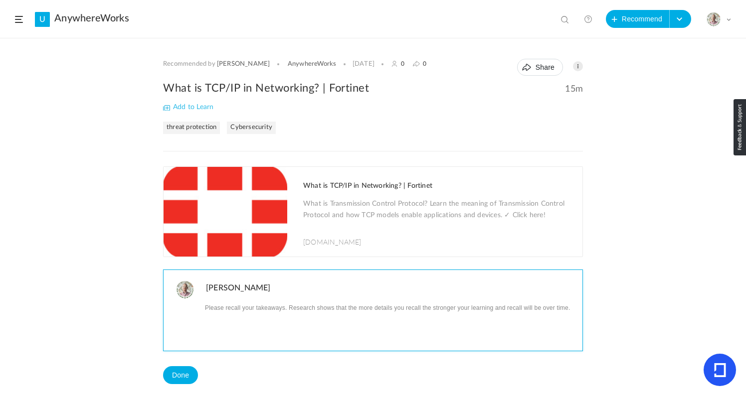
click at [271, 315] on div at bounding box center [392, 326] width 379 height 50
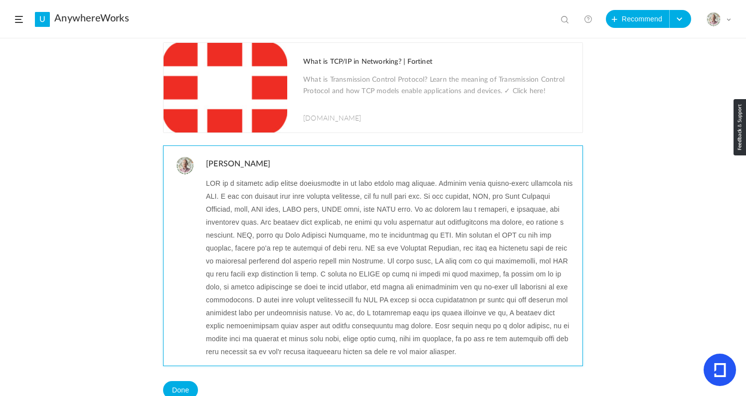
scroll to position [151, 0]
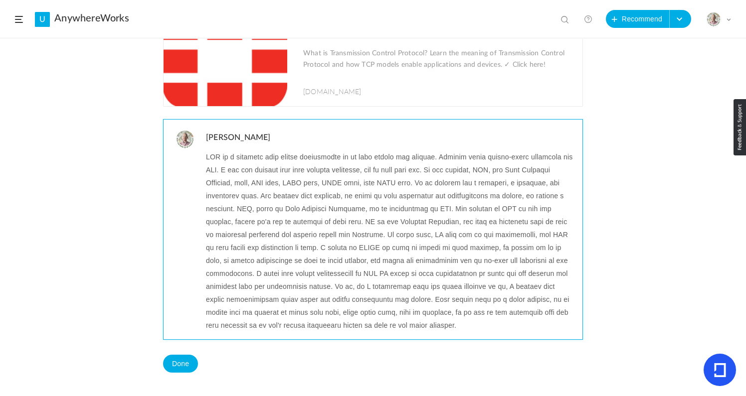
click at [234, 173] on p at bounding box center [390, 241] width 369 height 181
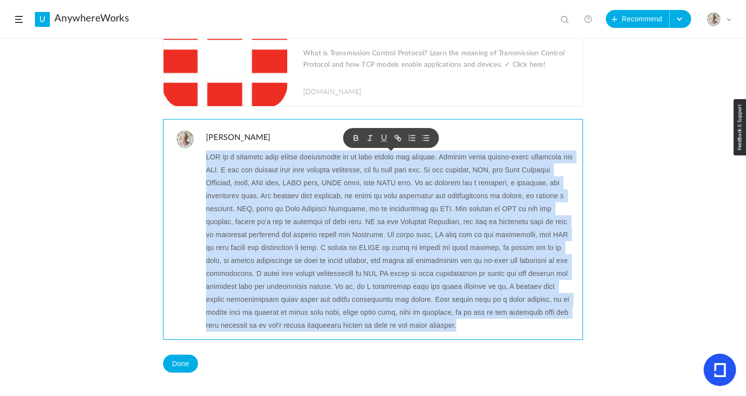
copy p "TCP is a protocol that allows information to be sent across the network. Severa…"
click at [279, 184] on p at bounding box center [390, 241] width 369 height 181
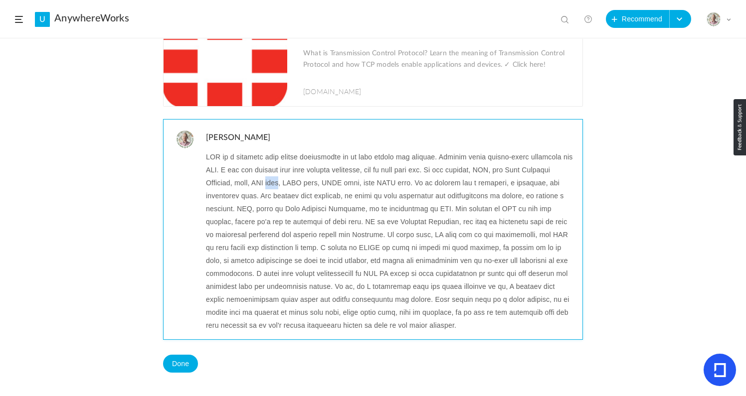
click at [279, 184] on p at bounding box center [390, 241] width 369 height 181
click at [300, 182] on p at bounding box center [390, 241] width 369 height 181
click at [319, 183] on p at bounding box center [390, 241] width 369 height 181
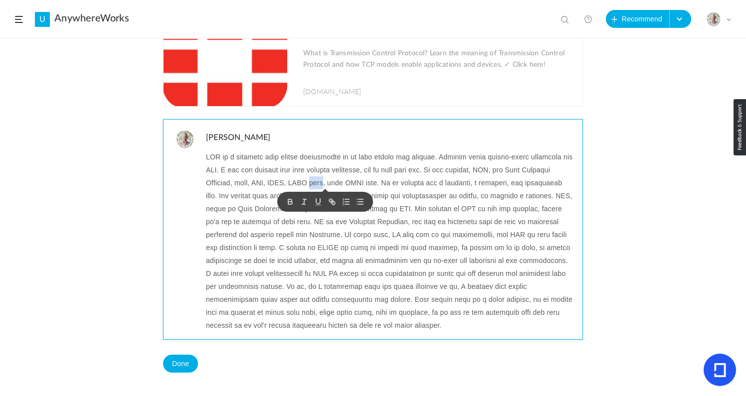
click at [319, 183] on p at bounding box center [390, 241] width 369 height 181
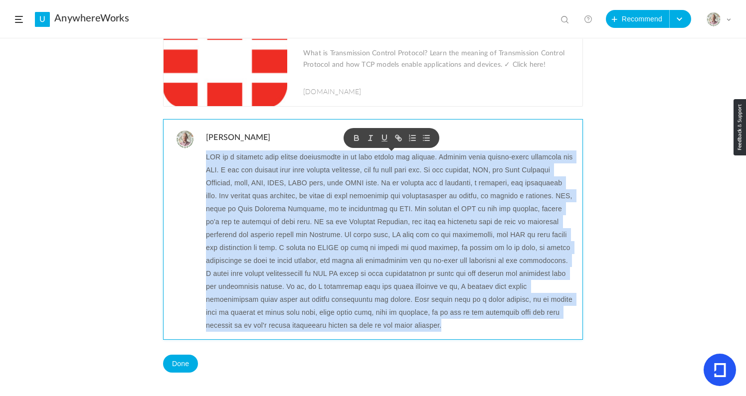
click at [319, 183] on p at bounding box center [390, 241] width 369 height 181
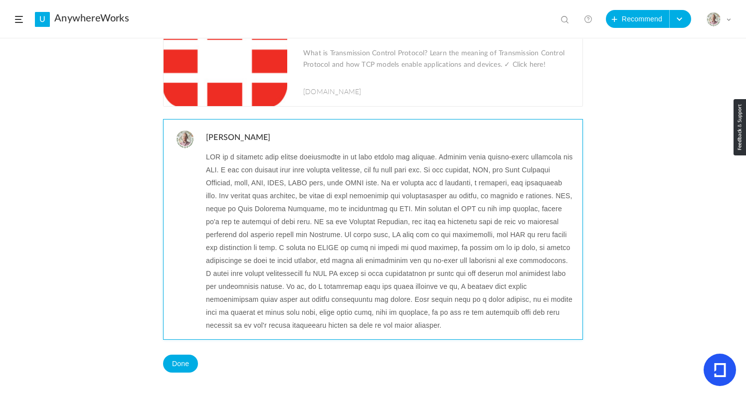
click at [319, 183] on p at bounding box center [390, 241] width 369 height 181
click at [339, 249] on p at bounding box center [390, 241] width 369 height 181
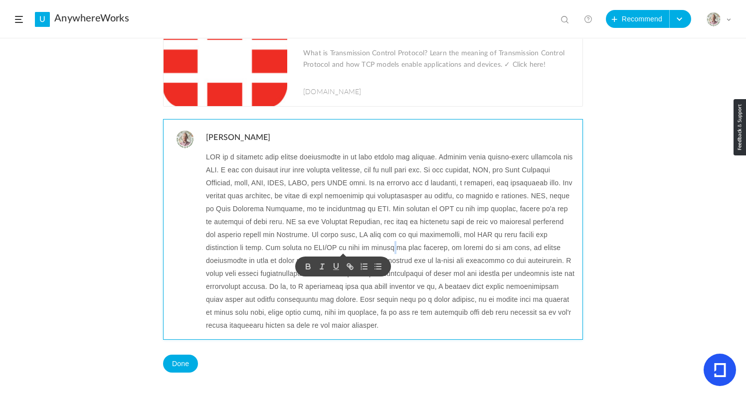
click at [339, 249] on p at bounding box center [390, 241] width 369 height 181
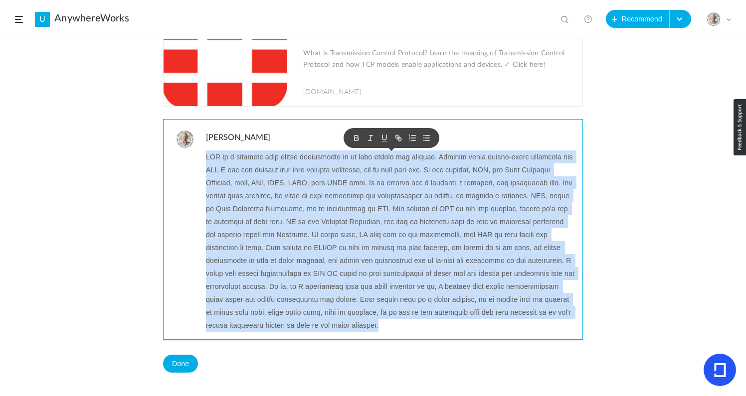
click at [313, 253] on p at bounding box center [390, 241] width 369 height 181
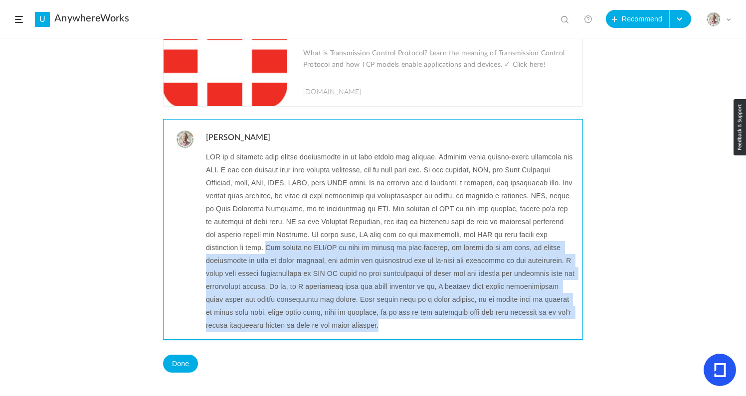
drag, startPoint x: 220, startPoint y: 247, endPoint x: 286, endPoint y: 327, distance: 104.1
click at [286, 327] on p at bounding box center [390, 241] width 369 height 181
copy p "The beauty of TCP/IP is that it breaks it into packets, it allows it to be sent…"
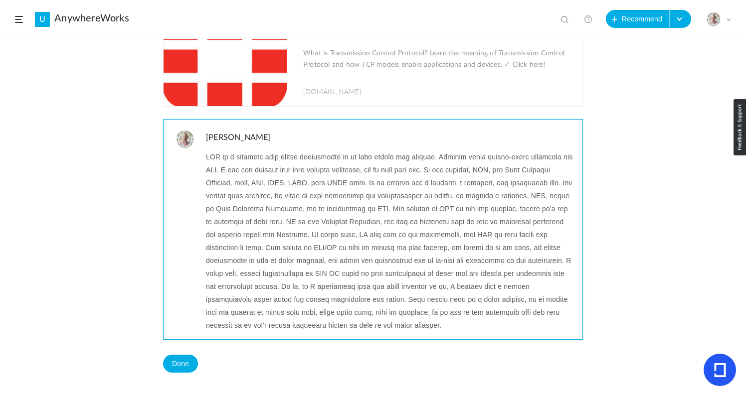
click at [272, 326] on p at bounding box center [390, 241] width 369 height 181
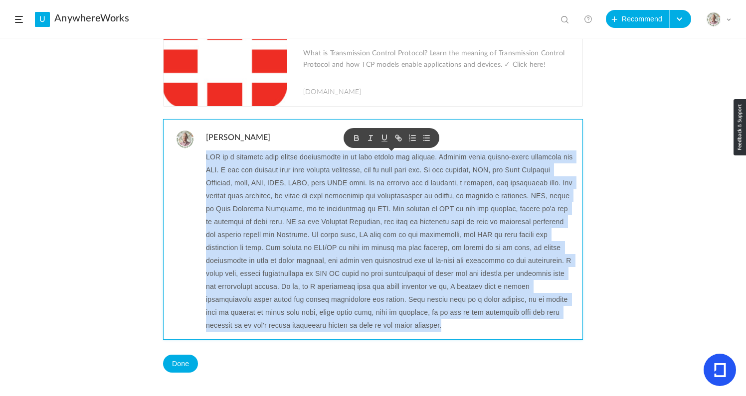
copy p "TCP is a protocol that allows information to be sent across the network. Severa…"
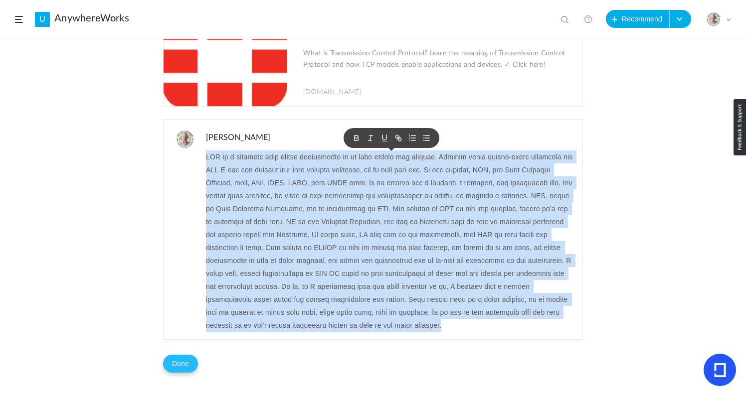
click at [179, 368] on button "Done" at bounding box center [180, 364] width 35 height 18
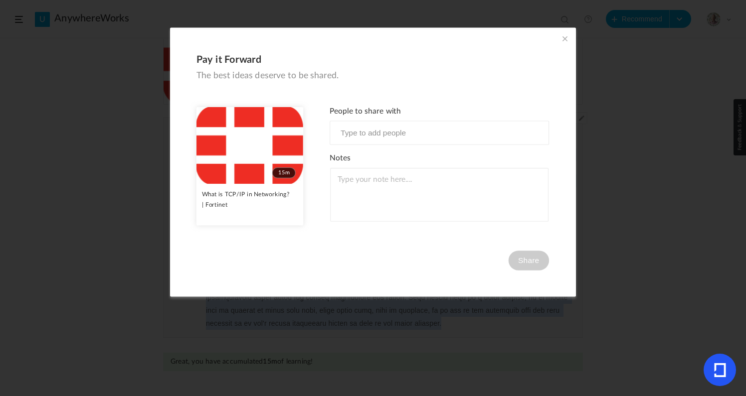
scroll to position [135, 0]
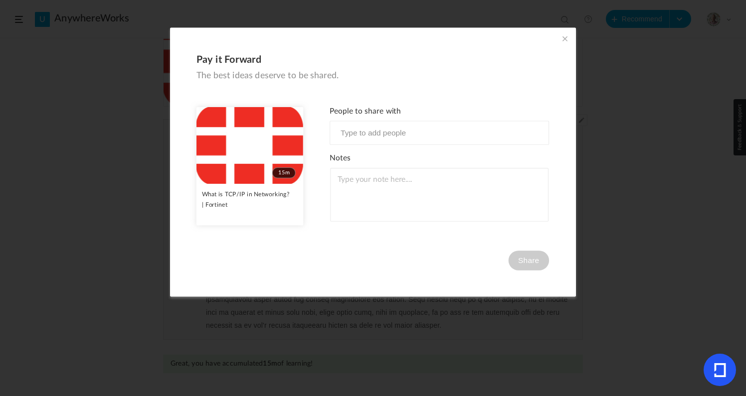
click at [561, 38] on span at bounding box center [564, 38] width 11 height 11
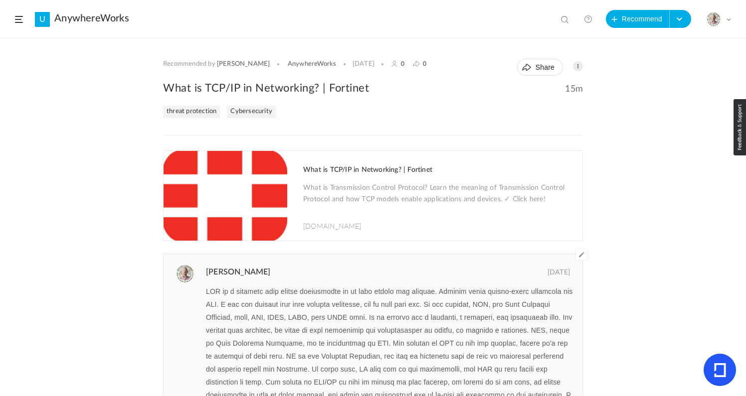
scroll to position [137, 0]
